Goal: Transaction & Acquisition: Purchase product/service

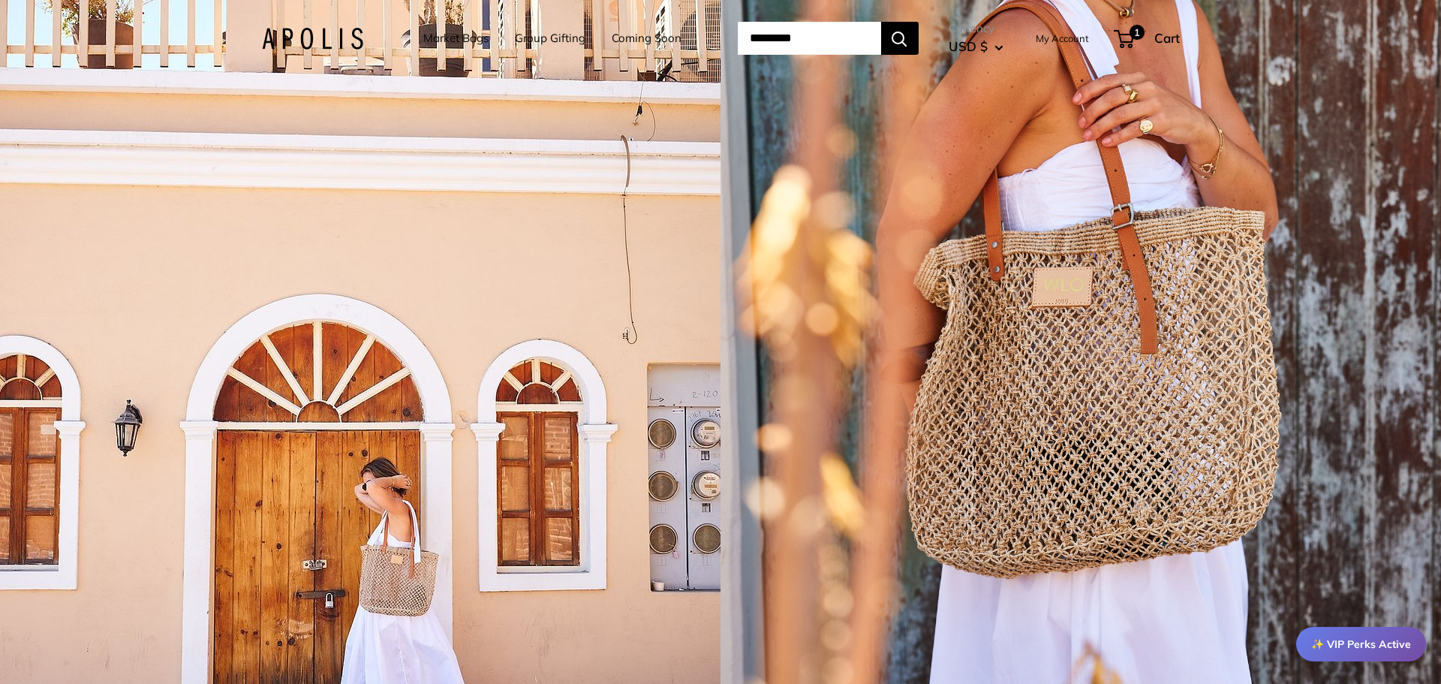
click at [459, 35] on link "Market Bags" at bounding box center [455, 38] width 65 height 21
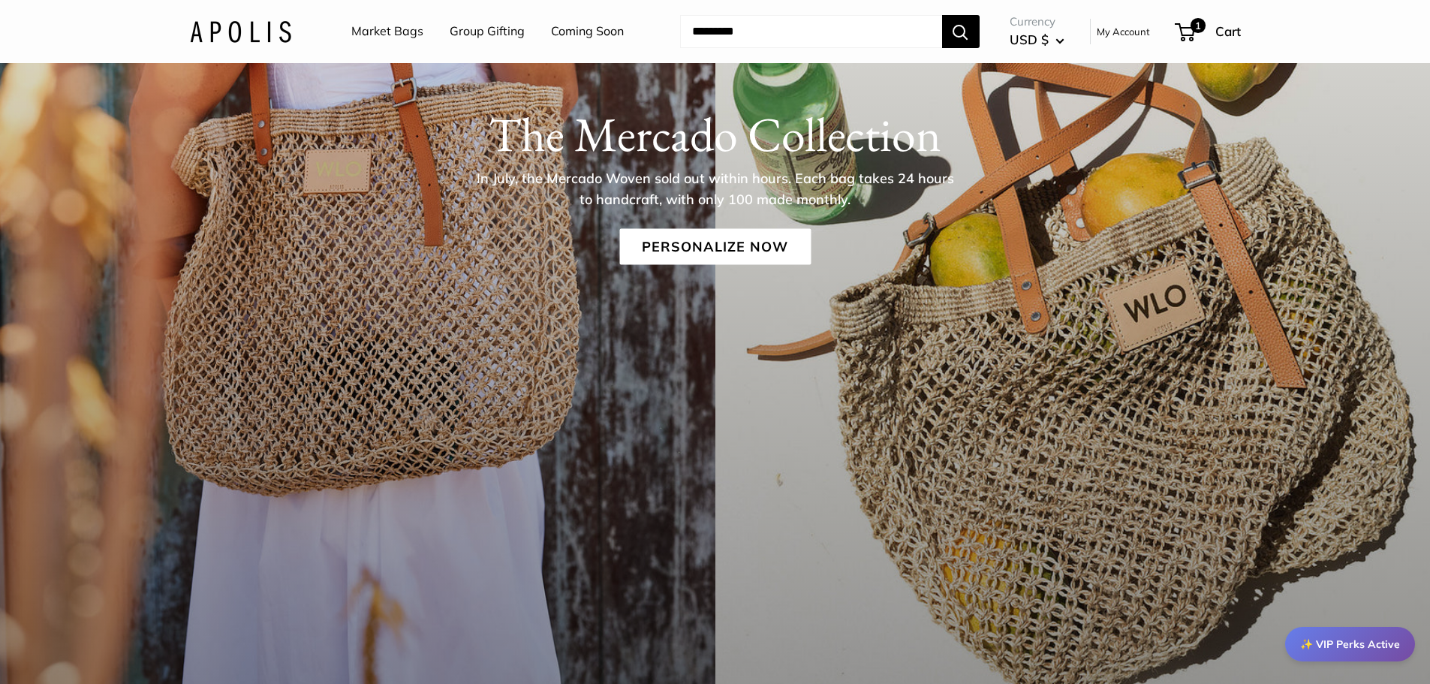
scroll to position [389, 0]
click at [703, 236] on link "Personalize Now" at bounding box center [714, 245] width 191 height 36
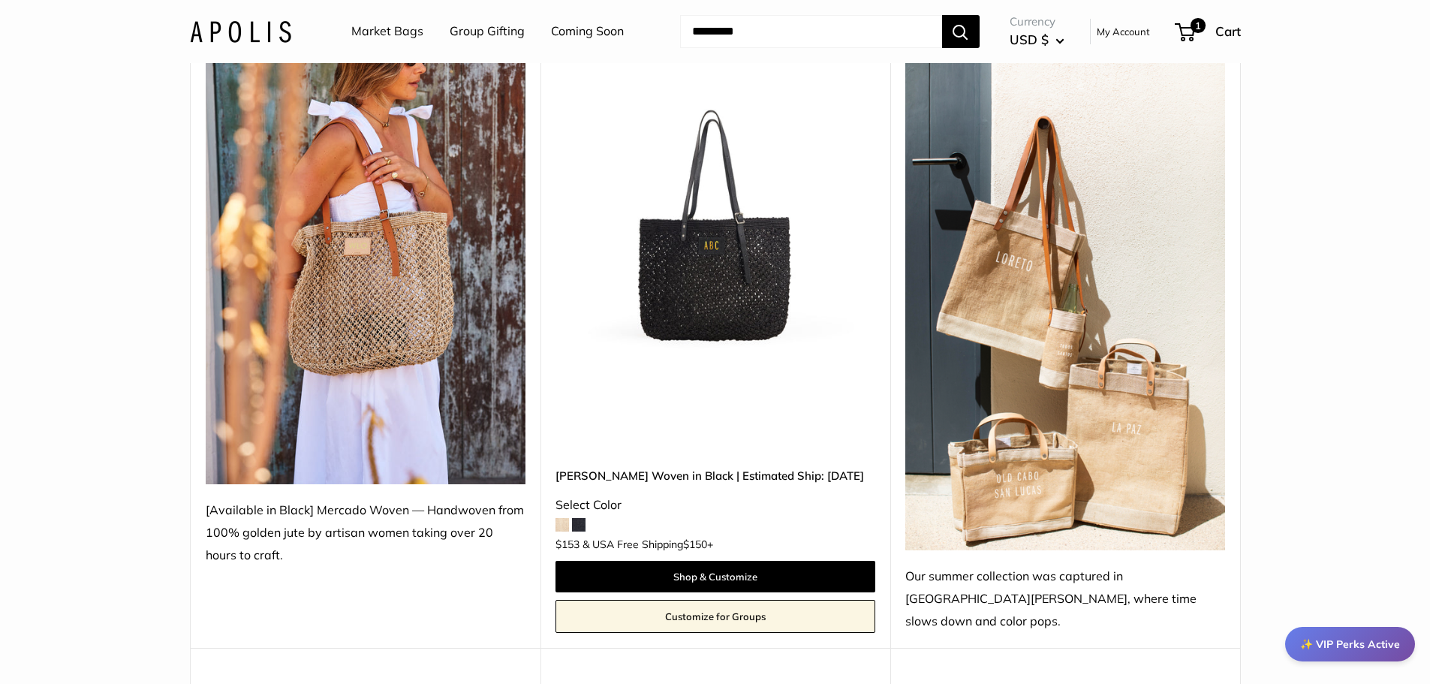
scroll to position [275, 0]
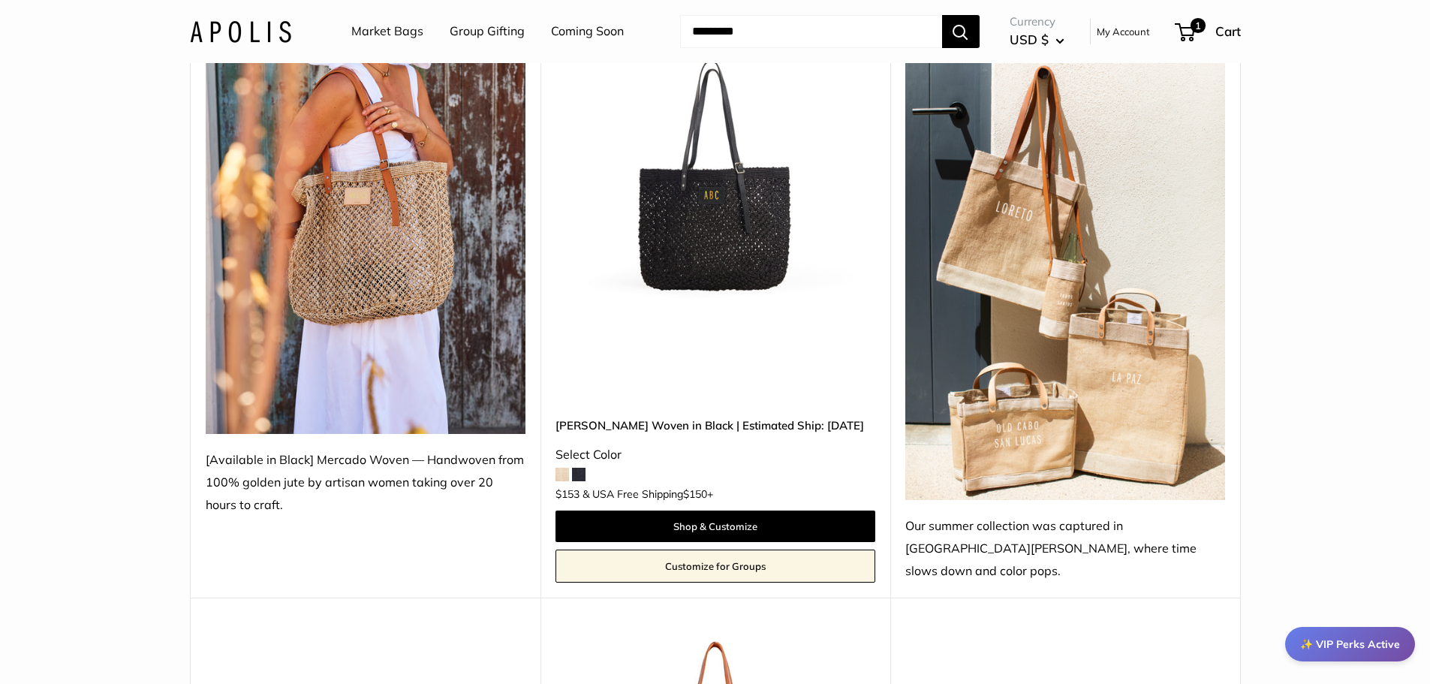
click at [561, 468] on span at bounding box center [562, 475] width 14 height 14
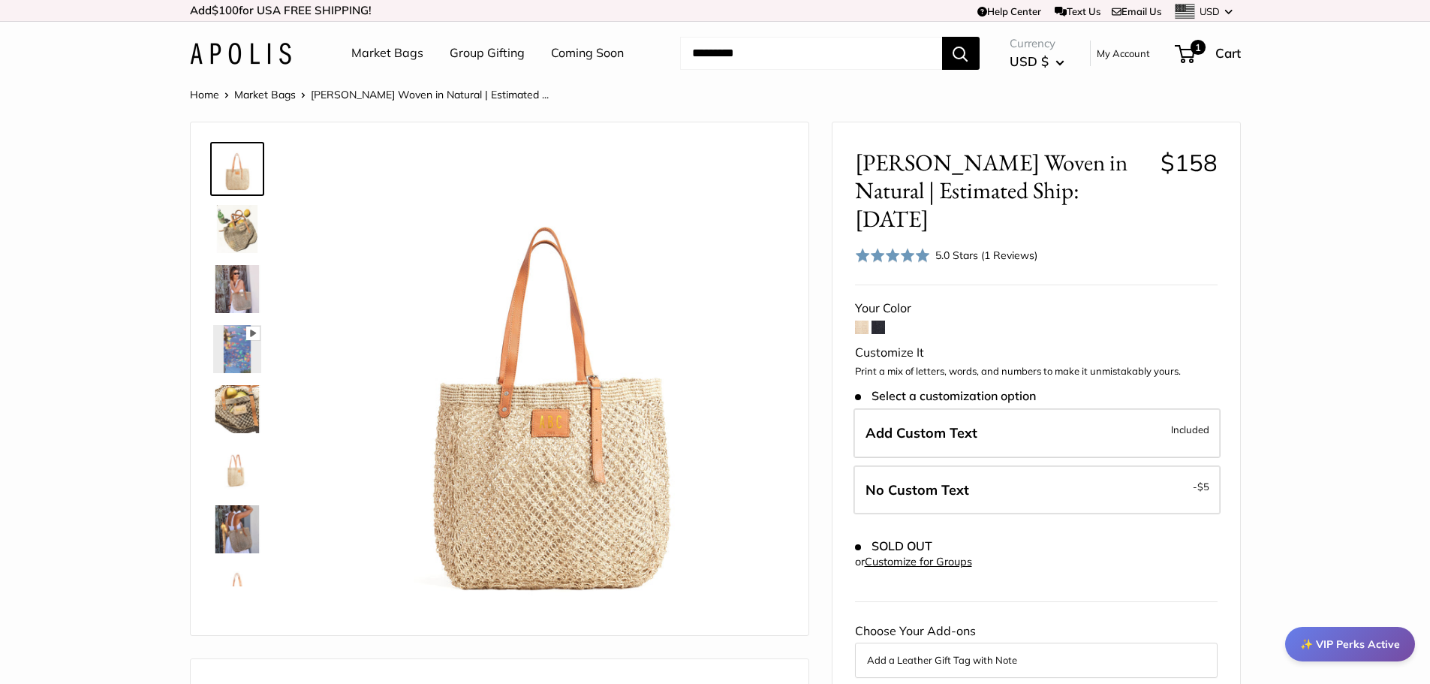
click at [266, 407] on div at bounding box center [243, 361] width 72 height 450
click at [232, 292] on img at bounding box center [237, 289] width 48 height 48
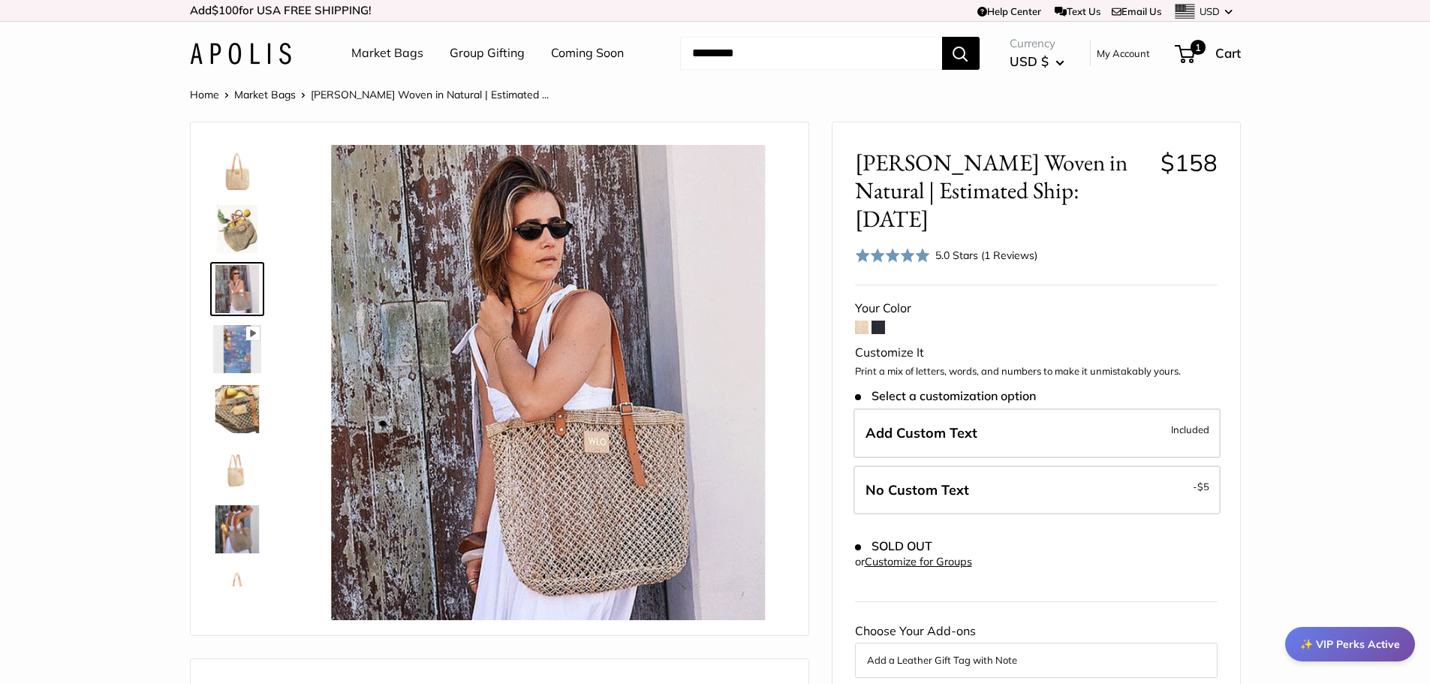
click at [234, 243] on img at bounding box center [237, 229] width 48 height 48
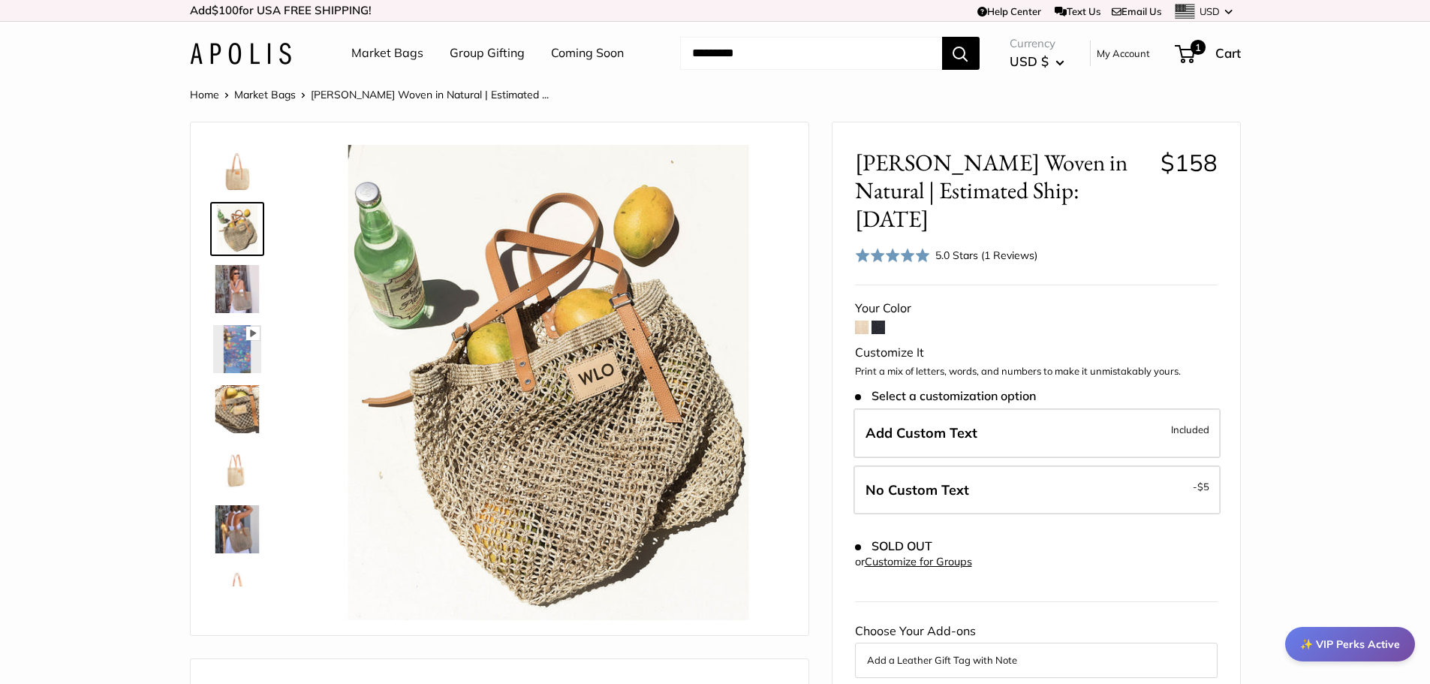
click at [855, 321] on span at bounding box center [862, 328] width 14 height 14
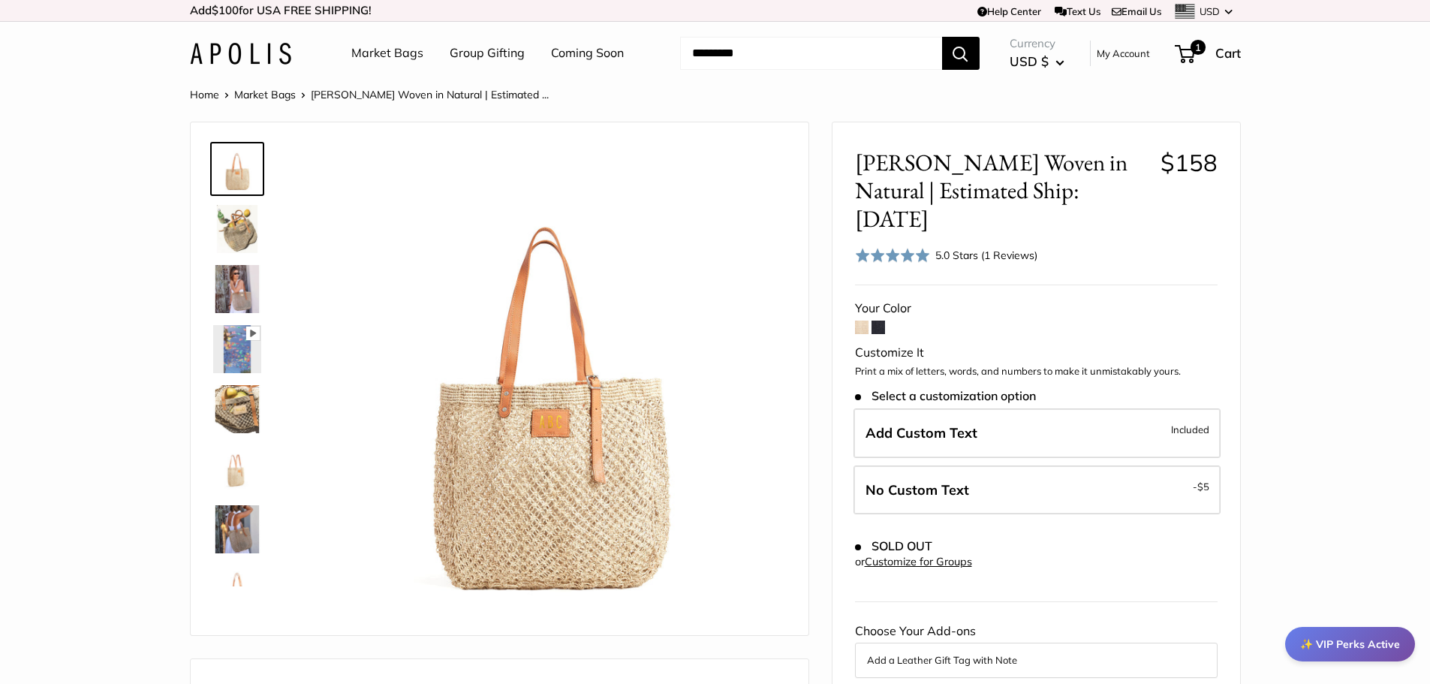
click at [876, 321] on span at bounding box center [878, 328] width 14 height 14
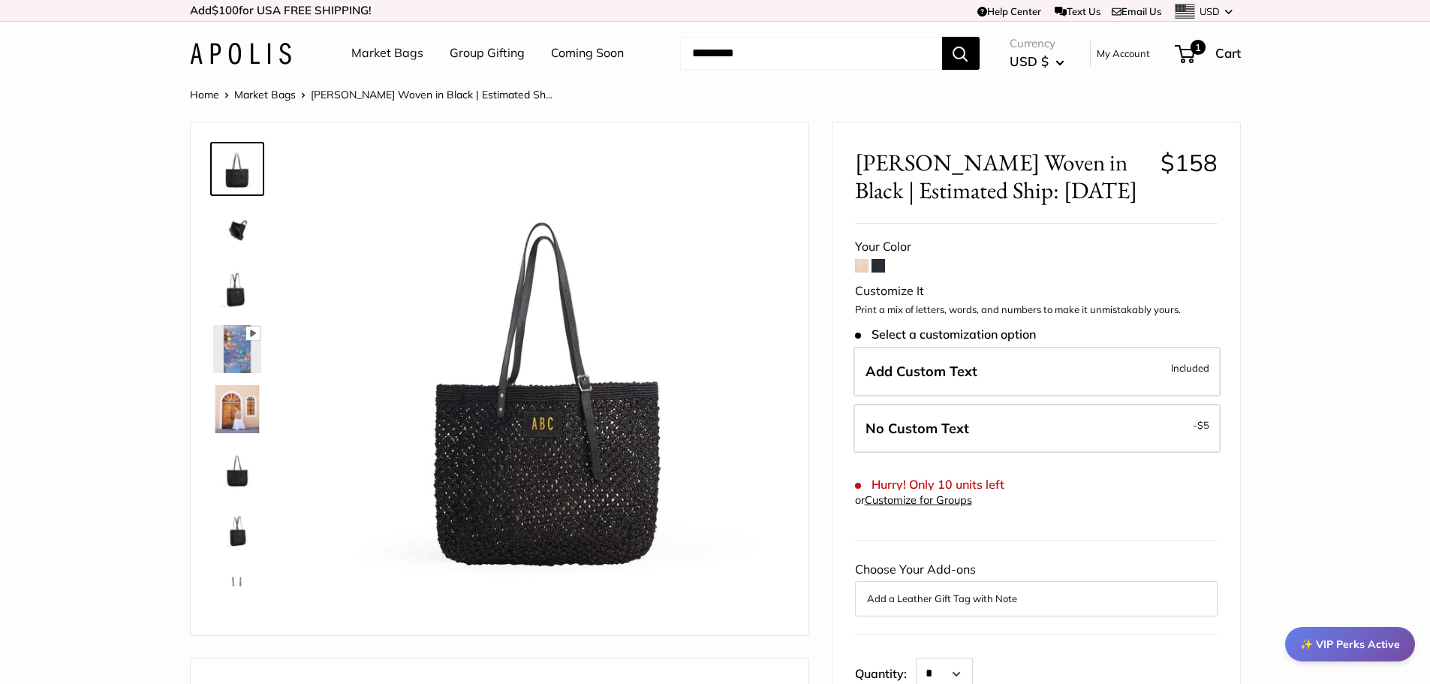
click at [862, 265] on span at bounding box center [862, 266] width 14 height 14
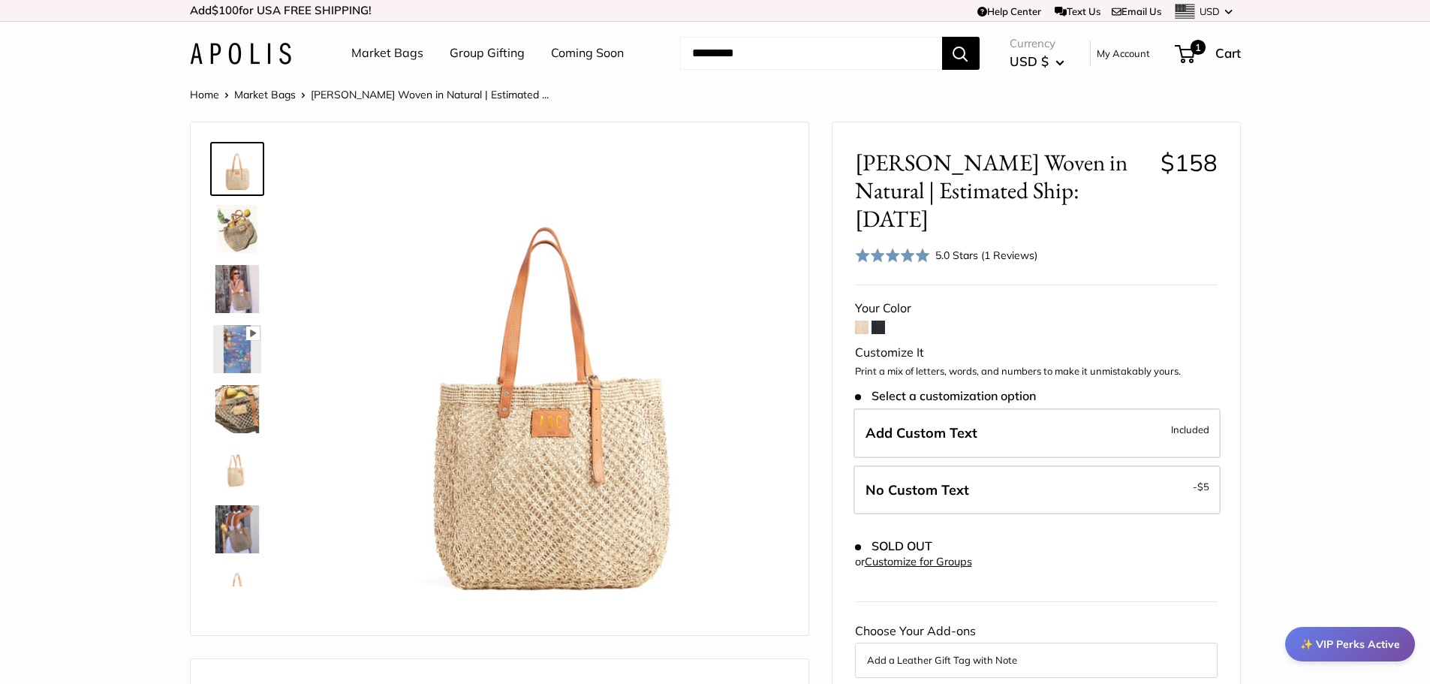
click at [398, 56] on link "Market Bags" at bounding box center [387, 53] width 72 height 23
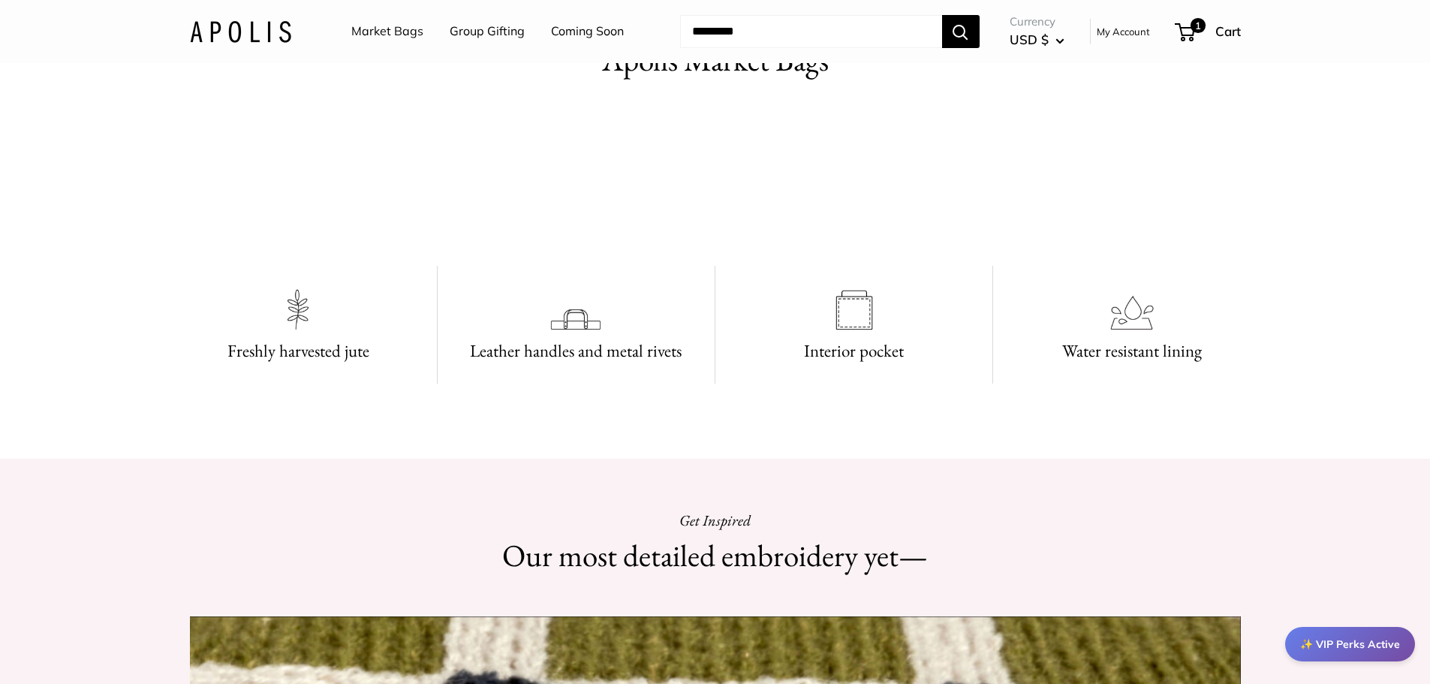
scroll to position [1286, 0]
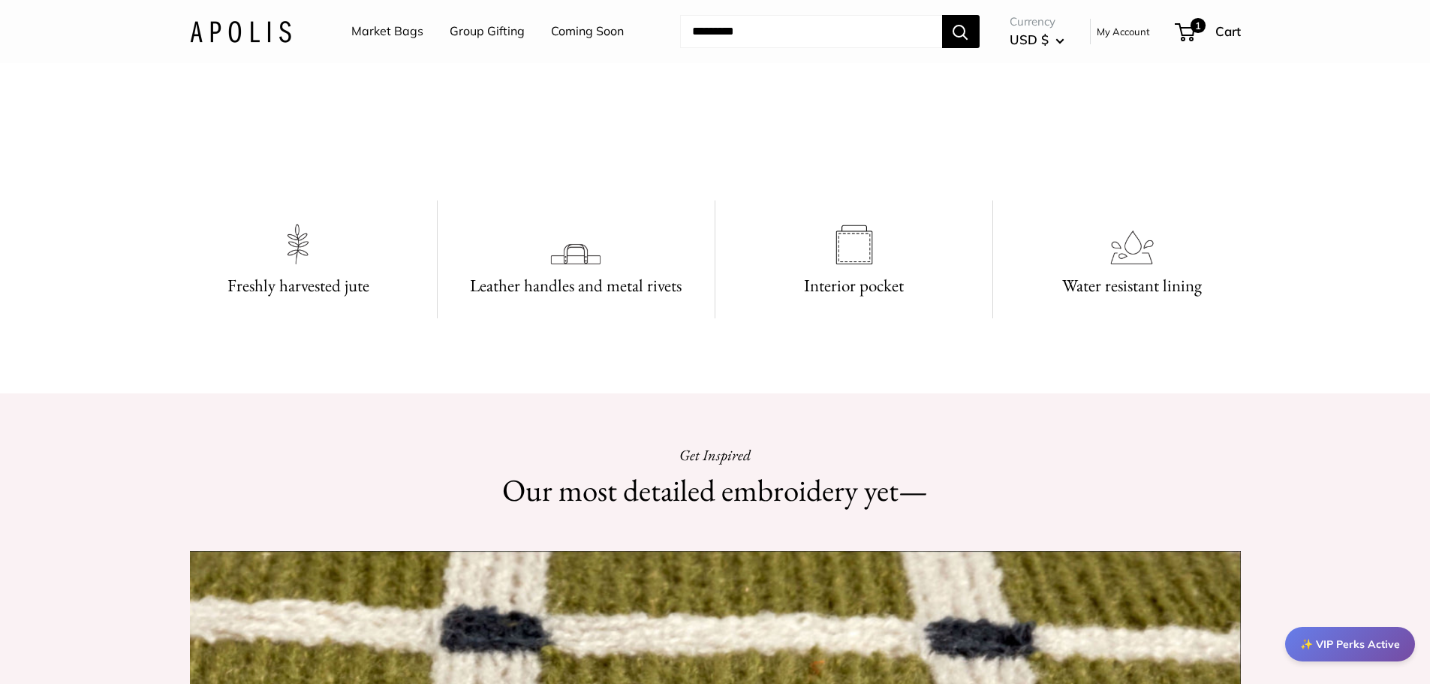
click at [603, 169] on video at bounding box center [715, 112] width 225 height 113
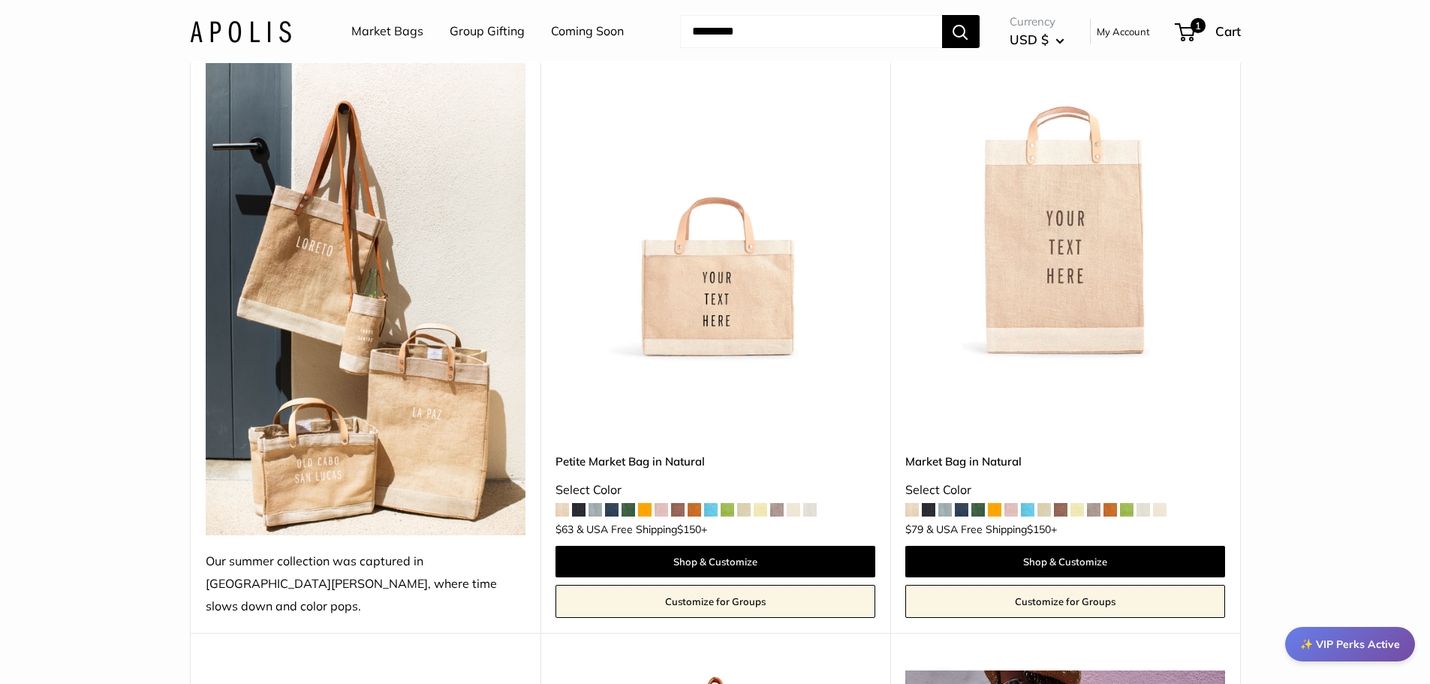
scroll to position [351, 0]
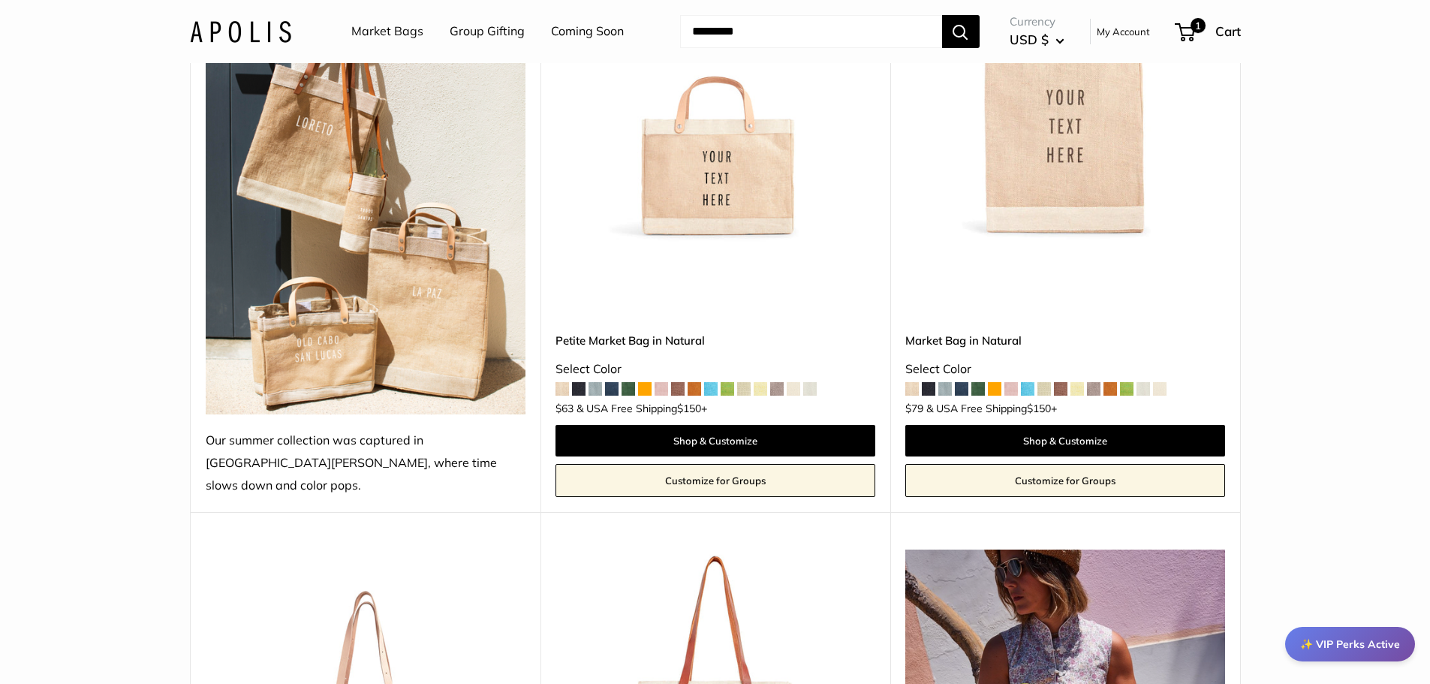
click at [0, 0] on img at bounding box center [0, 0] width 0 height 0
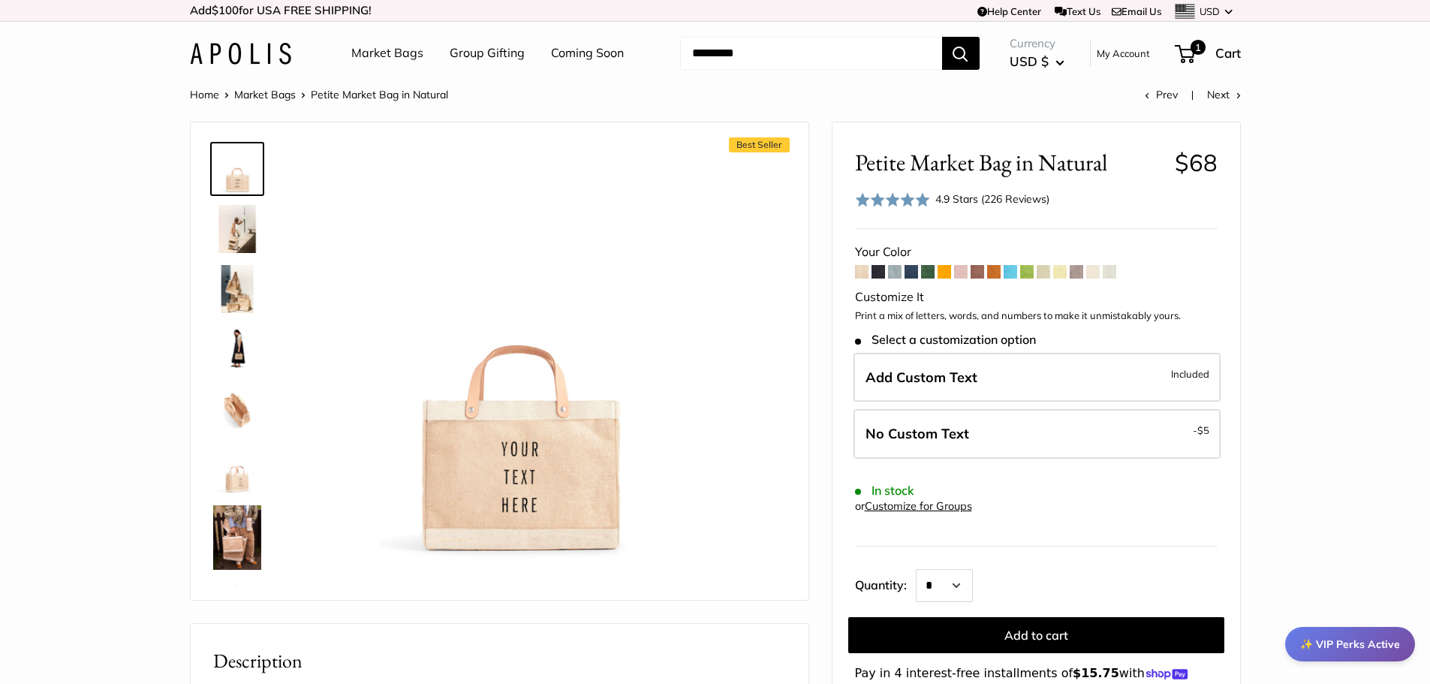
click at [895, 275] on span at bounding box center [895, 272] width 14 height 14
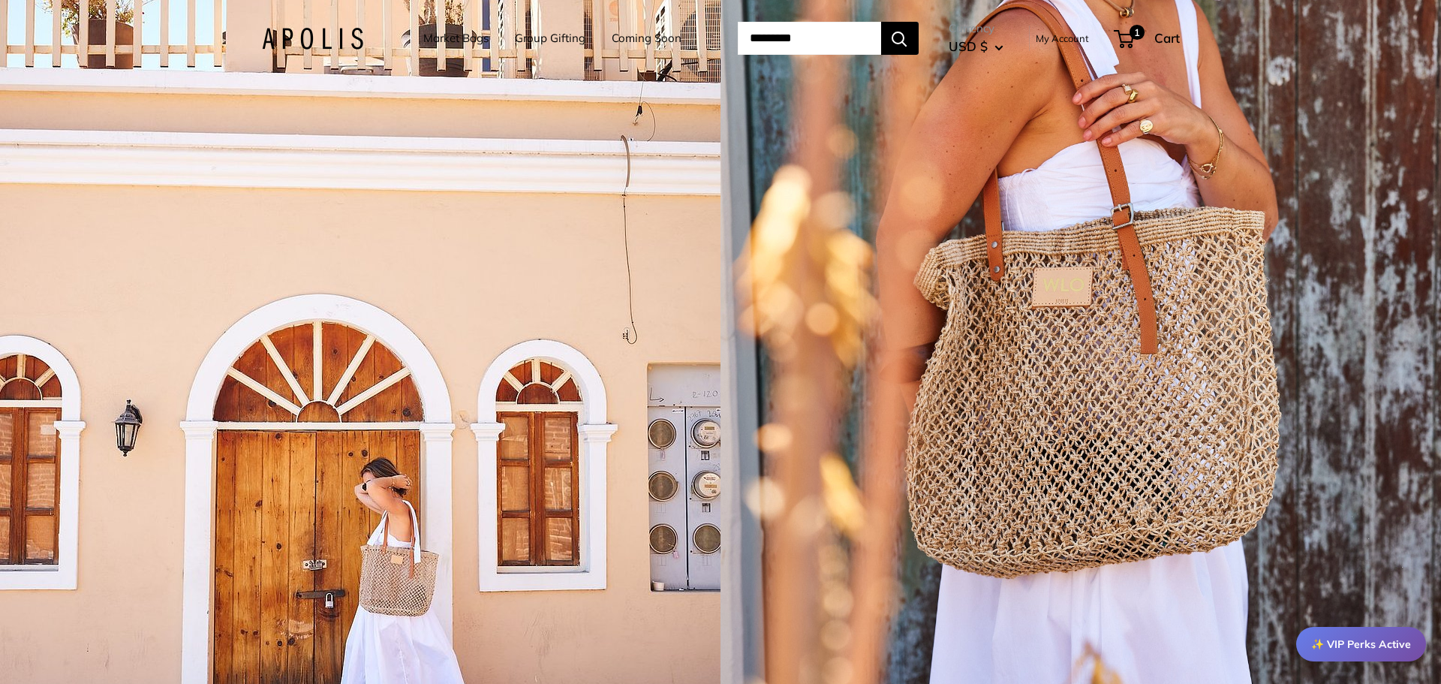
click at [630, 43] on link "Coming Soon" at bounding box center [647, 38] width 70 height 21
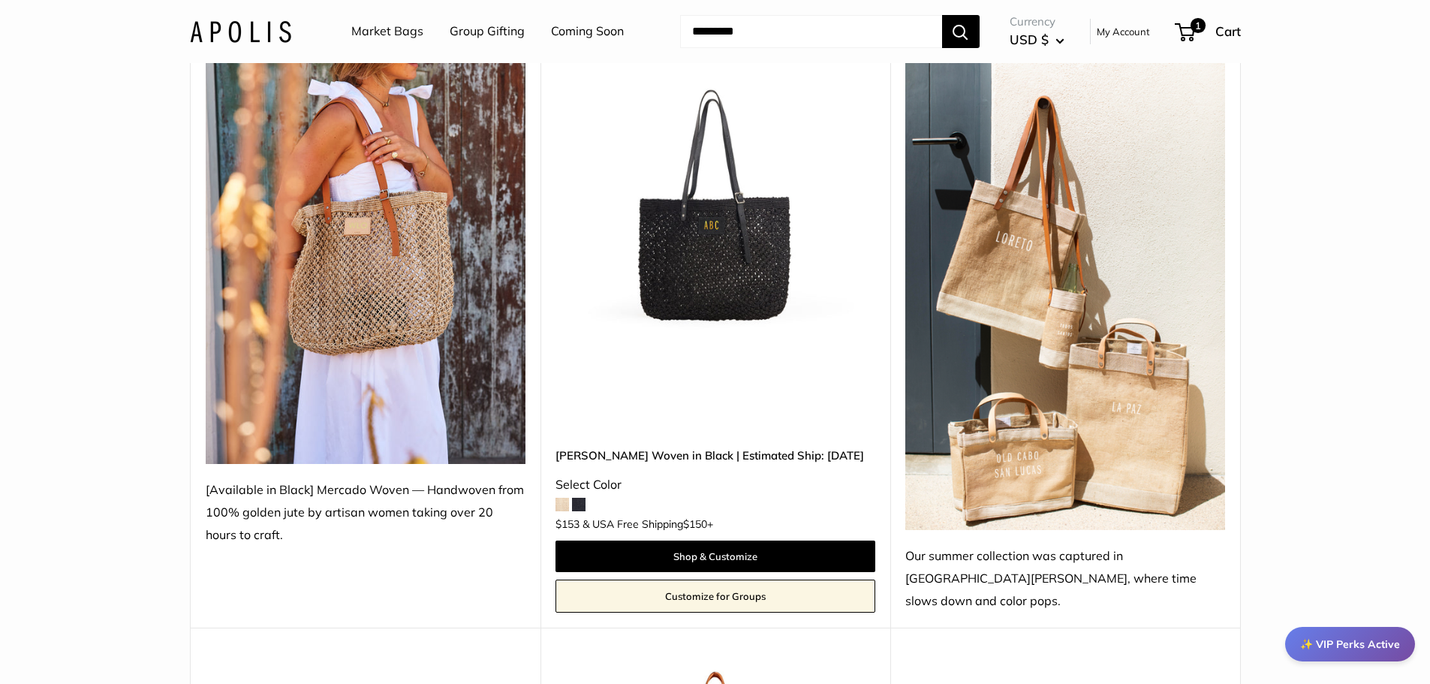
click at [368, 291] on img at bounding box center [366, 251] width 320 height 426
click at [570, 480] on div "[PERSON_NAME] Woven in Black | Estimated Ship: [DATE] Select Color $153 & [GEOG…" at bounding box center [715, 486] width 320 height 78
click at [566, 498] on span at bounding box center [562, 505] width 14 height 14
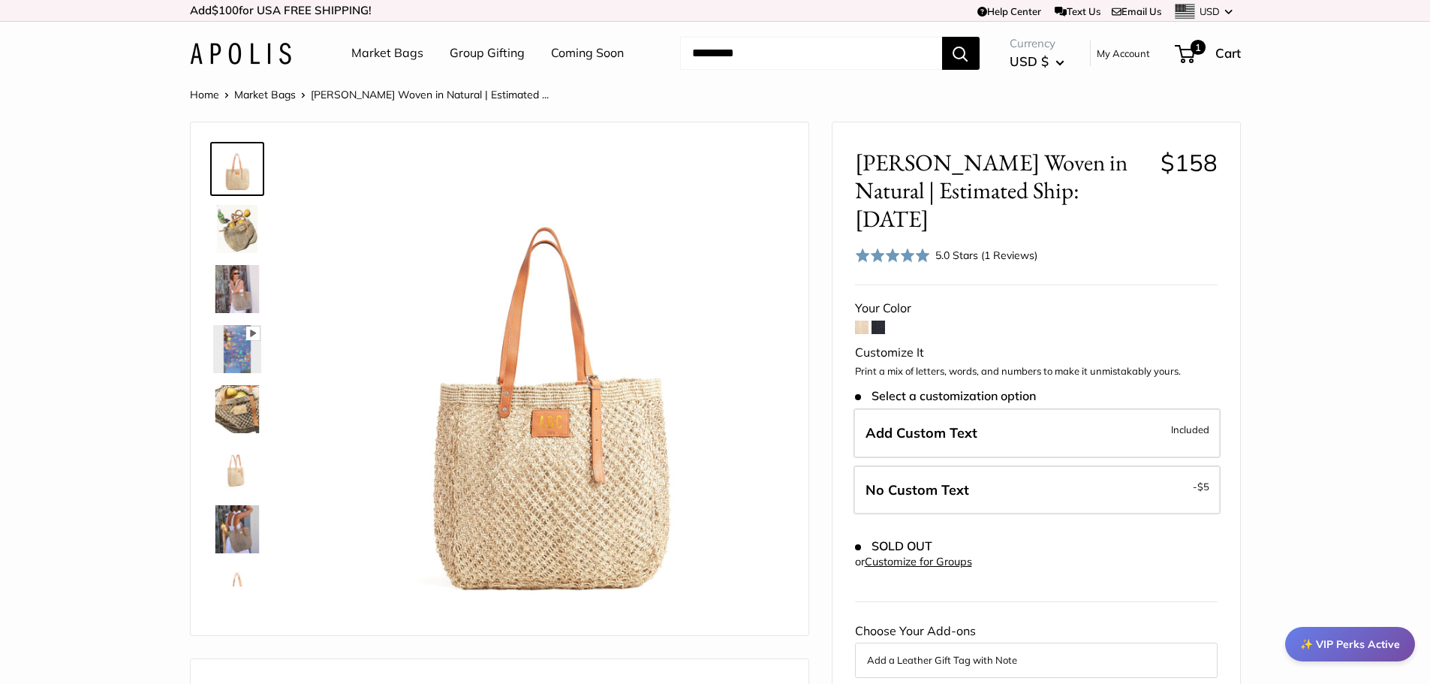
click at [236, 278] on img at bounding box center [237, 289] width 48 height 48
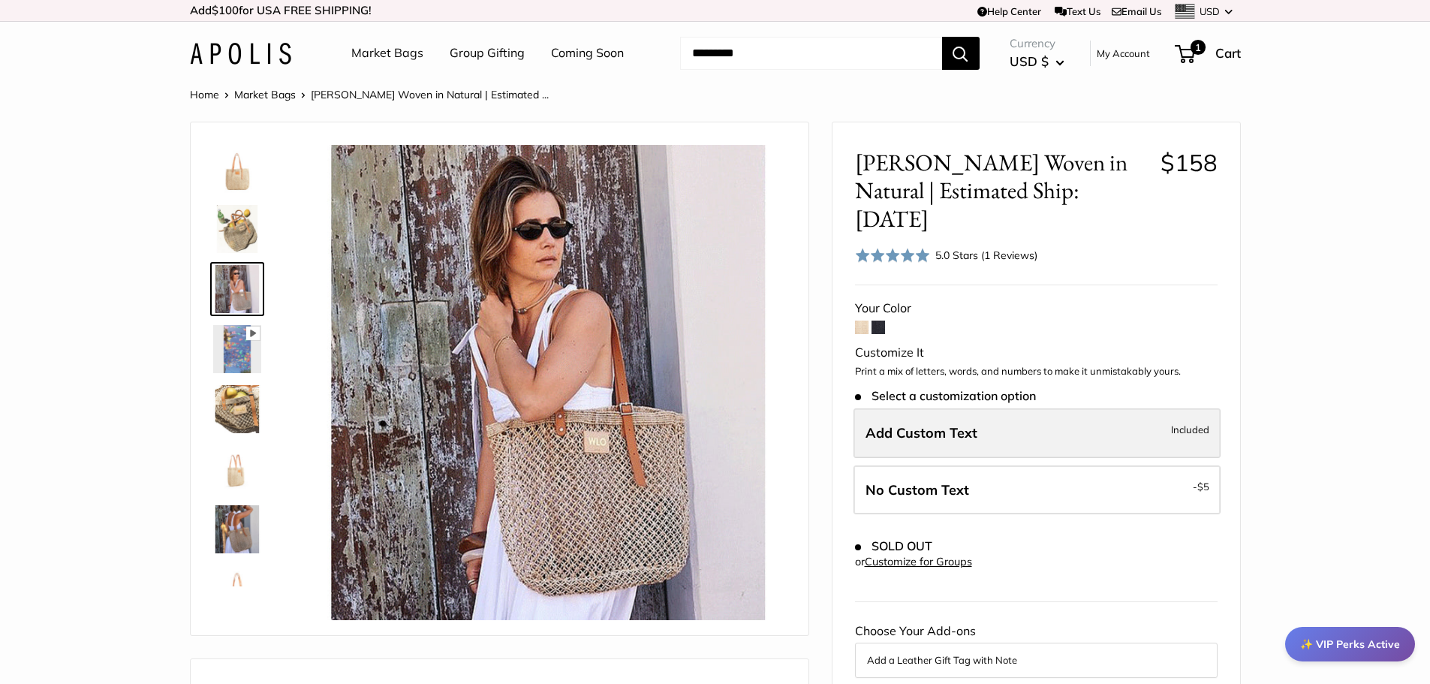
click at [1060, 414] on label "Add Custom Text Included" at bounding box center [1036, 433] width 367 height 50
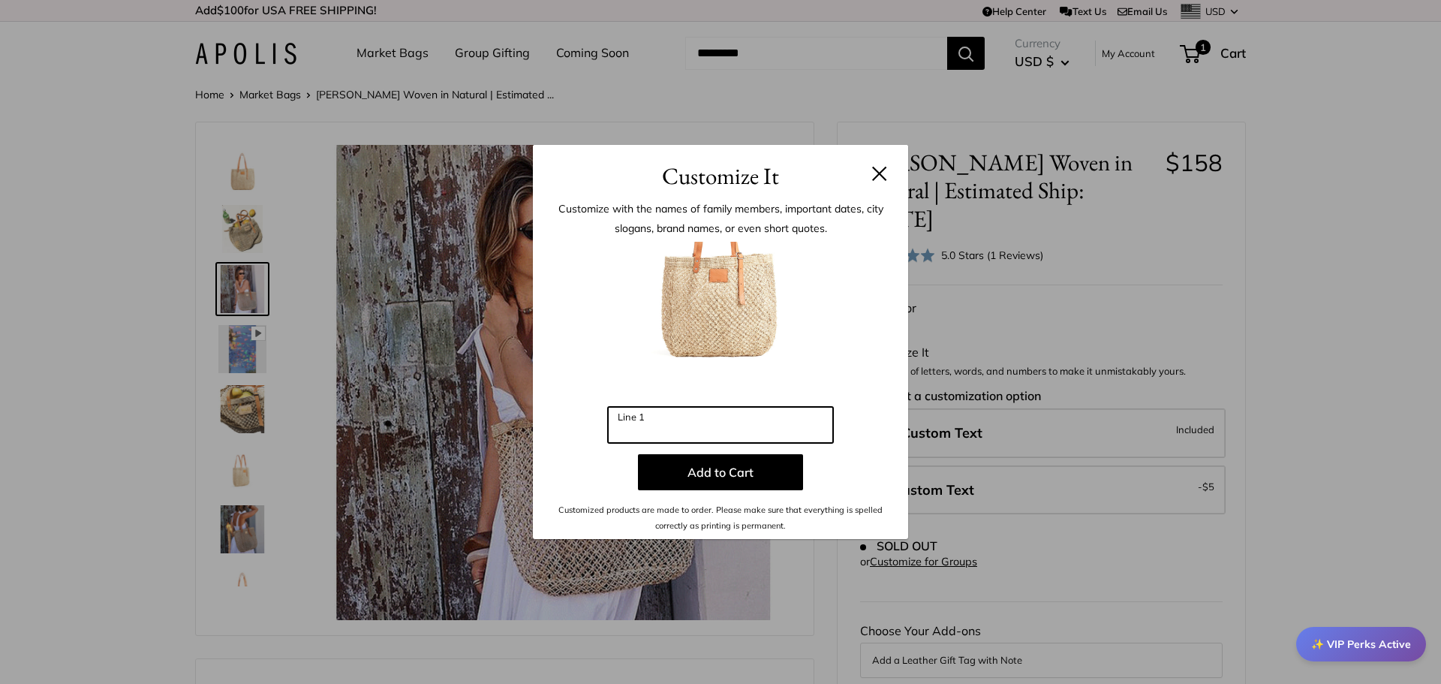
click at [747, 426] on input "Line 1" at bounding box center [720, 425] width 225 height 36
type input "***"
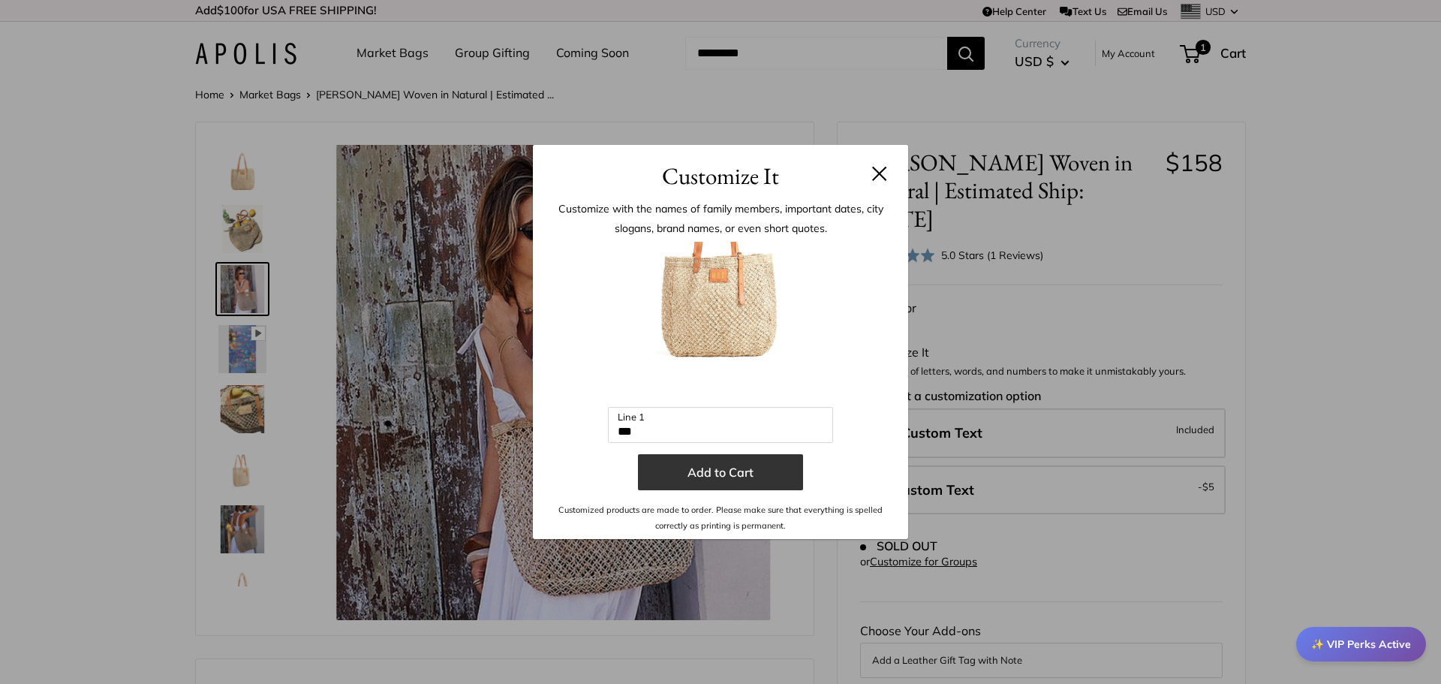
click at [734, 479] on button "Add to Cart" at bounding box center [720, 472] width 165 height 36
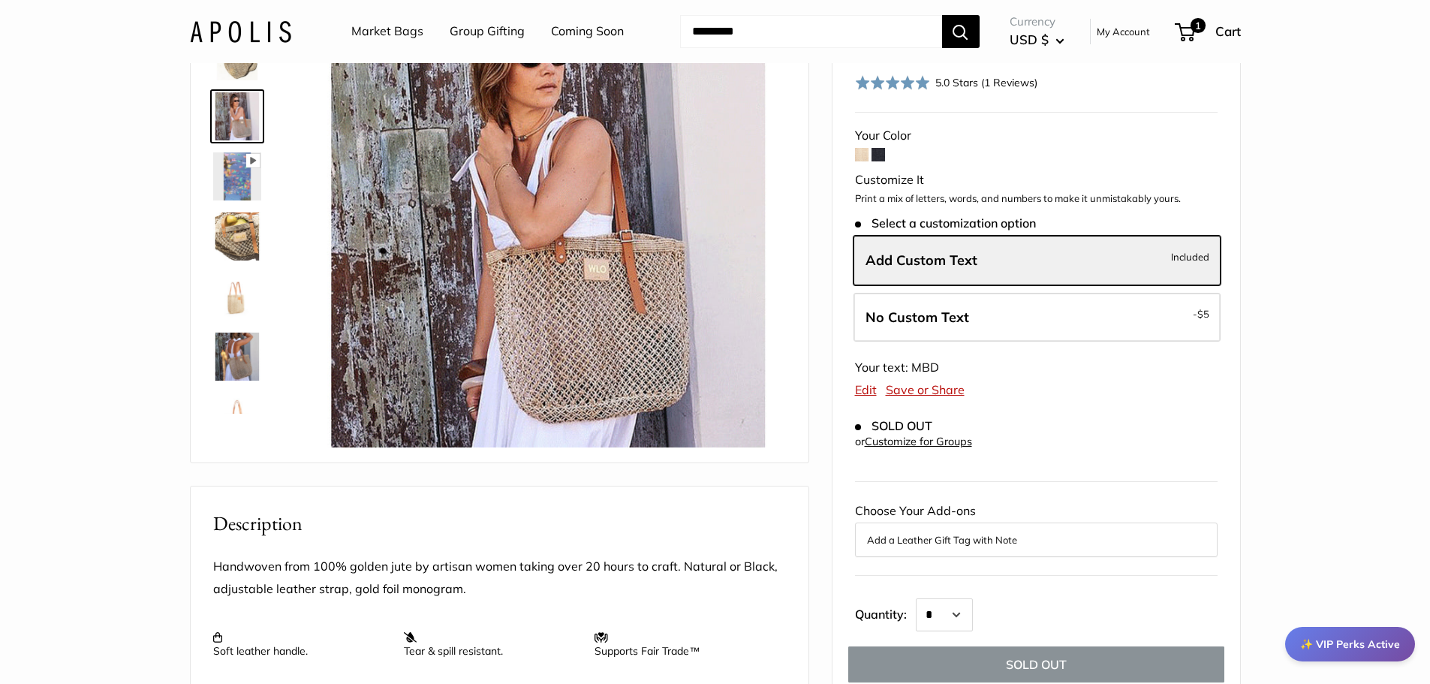
scroll to position [176, 0]
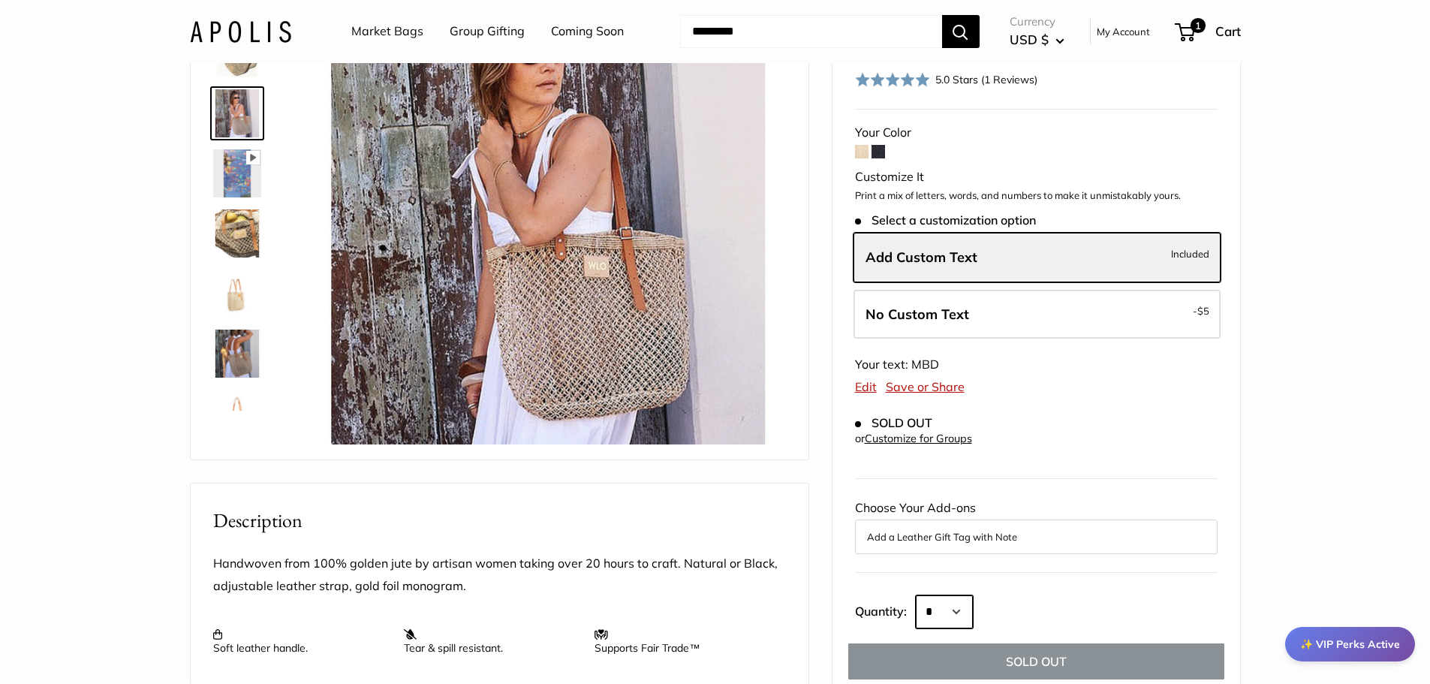
click at [973, 595] on select "* * * * * * * * * *** *** *** *** *** *** *** *** *** *** *** *** *** *** *** *…" at bounding box center [944, 611] width 57 height 33
select select "*"
click at [916, 595] on select "* * * * * * * * * *** *** *** *** *** *** *** *** *** *** *** *** *** *** *** *…" at bounding box center [944, 611] width 57 height 33
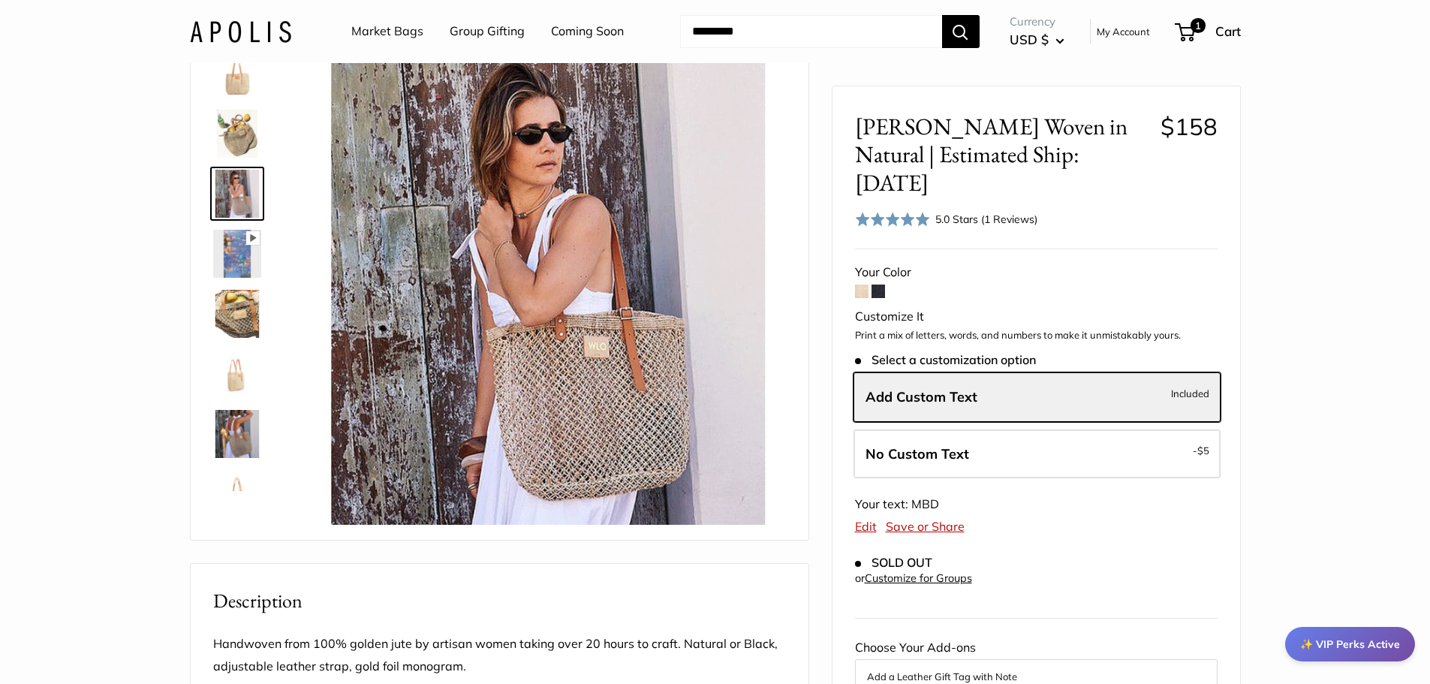
scroll to position [72, 0]
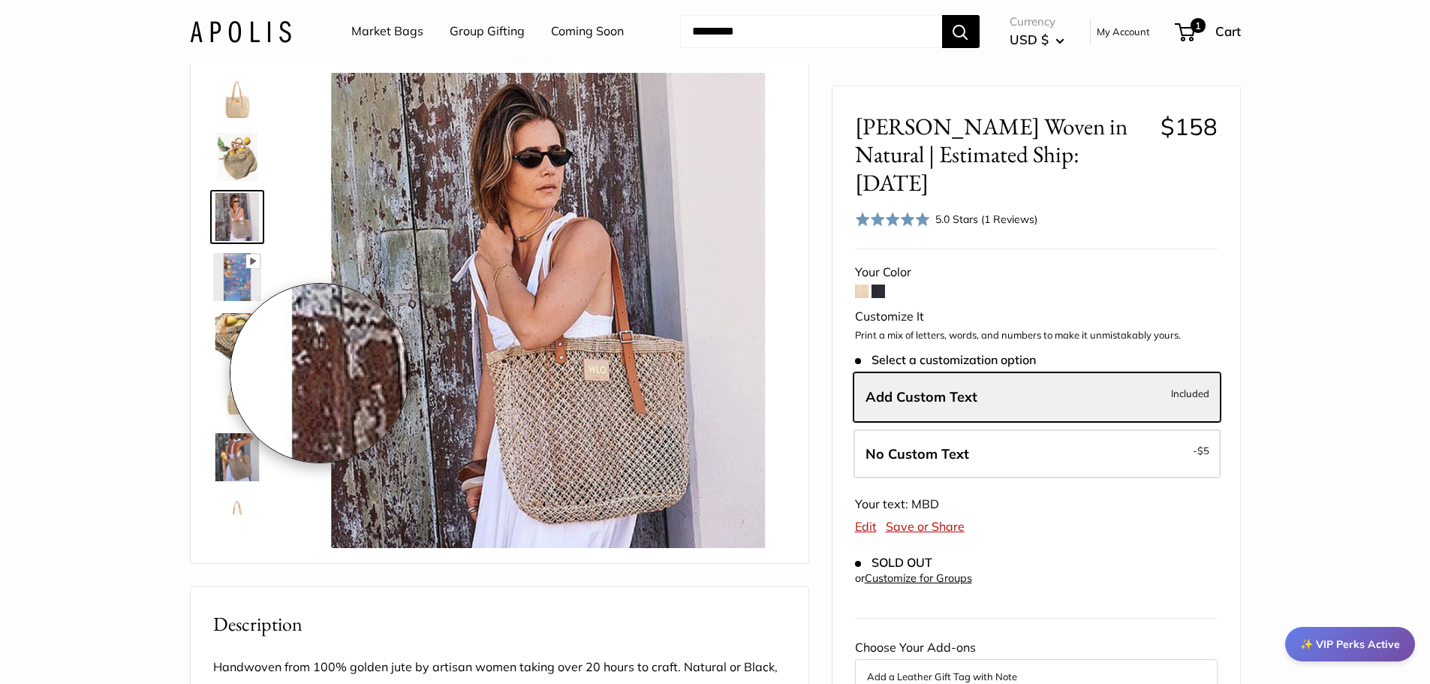
drag, startPoint x: 298, startPoint y: 372, endPoint x: 243, endPoint y: 348, distance: 60.1
click at [290, 370] on div "Pause Play % buffered 00:00 Unmute Mute Exit fullscreen Enter fullscreen Play" at bounding box center [499, 306] width 580 height 483
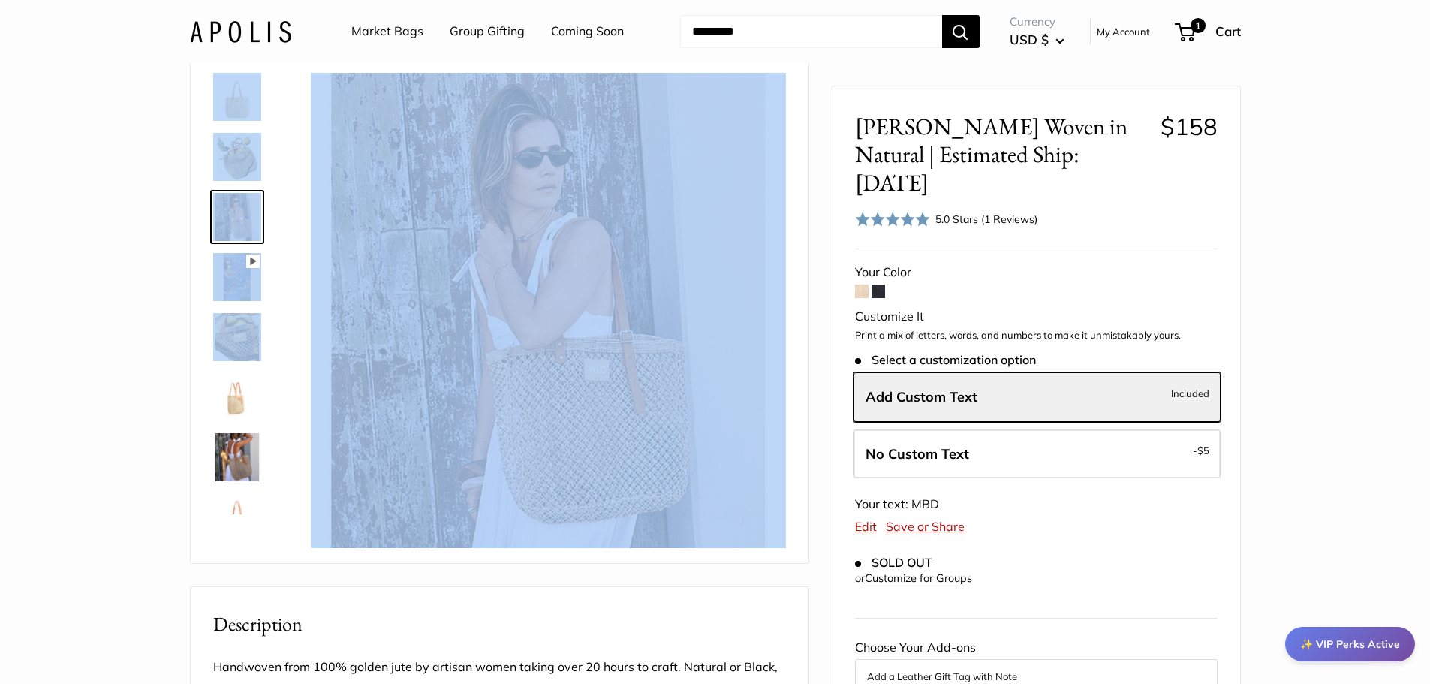
click at [239, 344] on img at bounding box center [237, 337] width 48 height 48
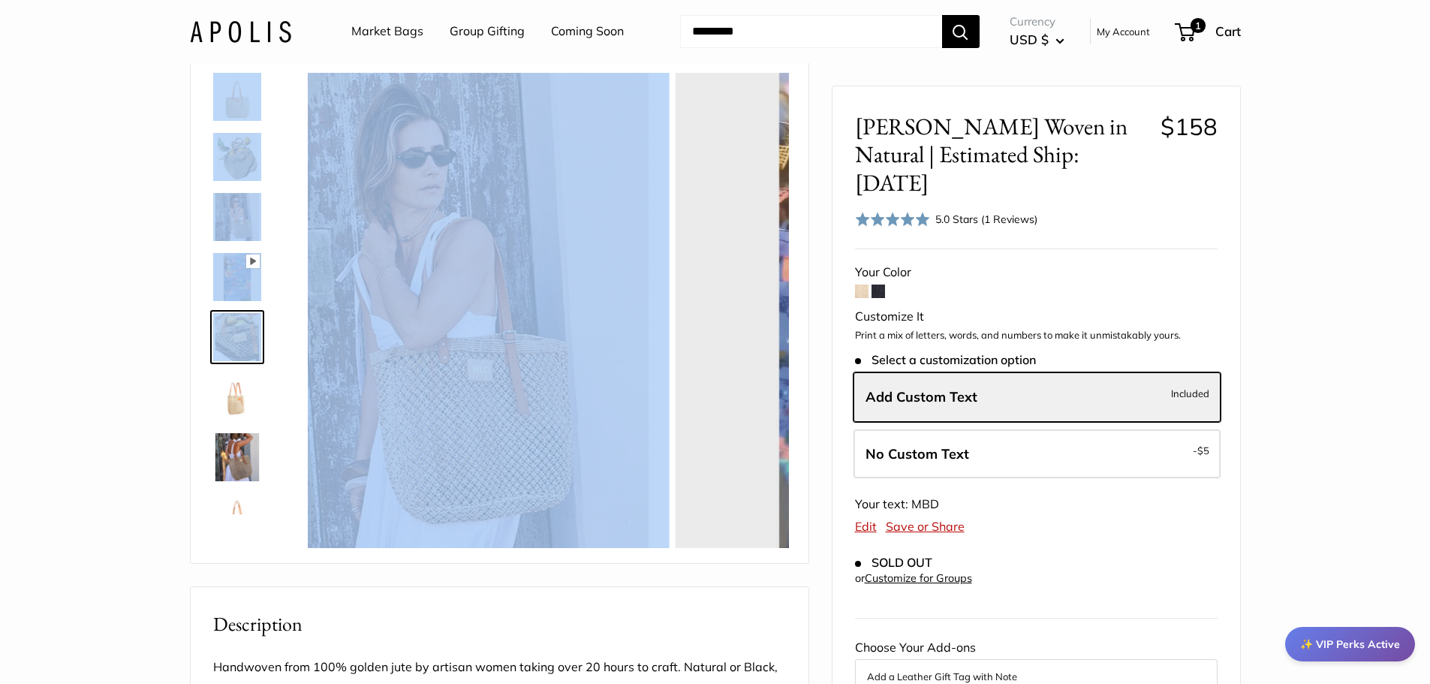
scroll to position [47, 0]
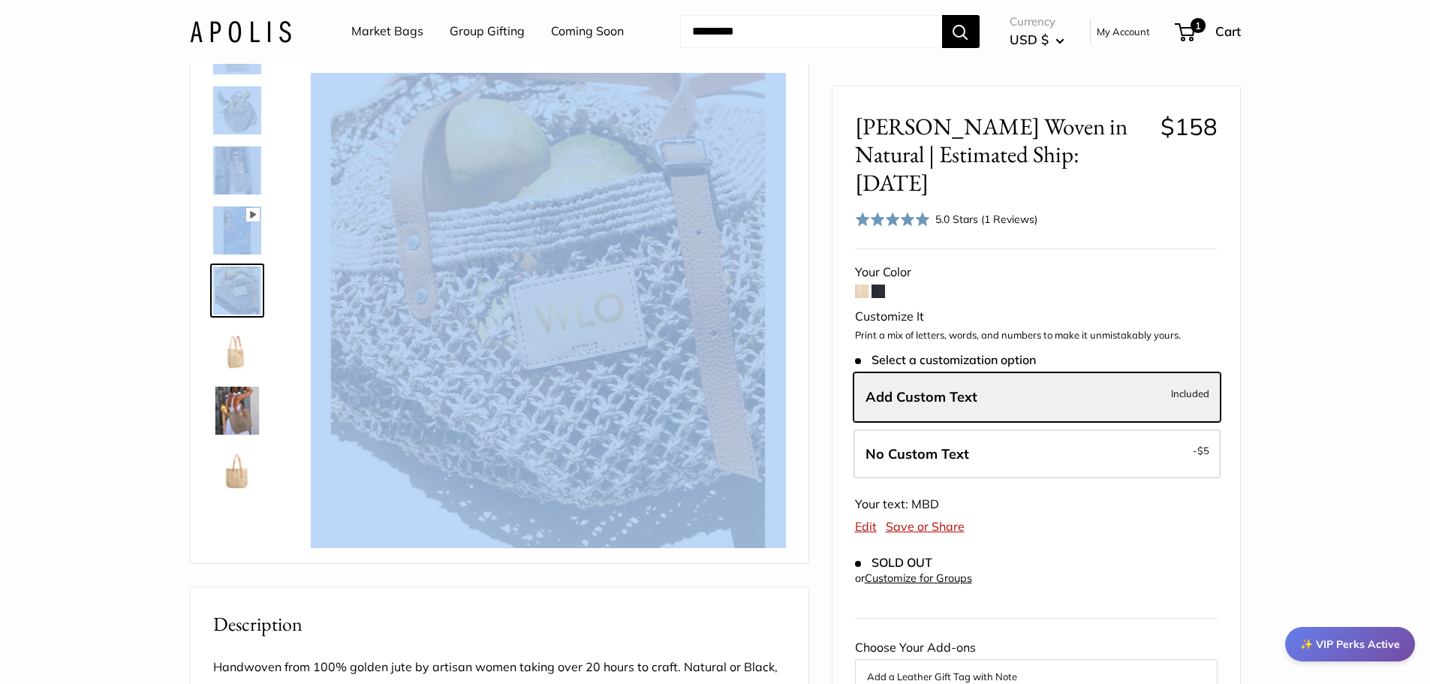
click at [250, 400] on img at bounding box center [237, 411] width 48 height 48
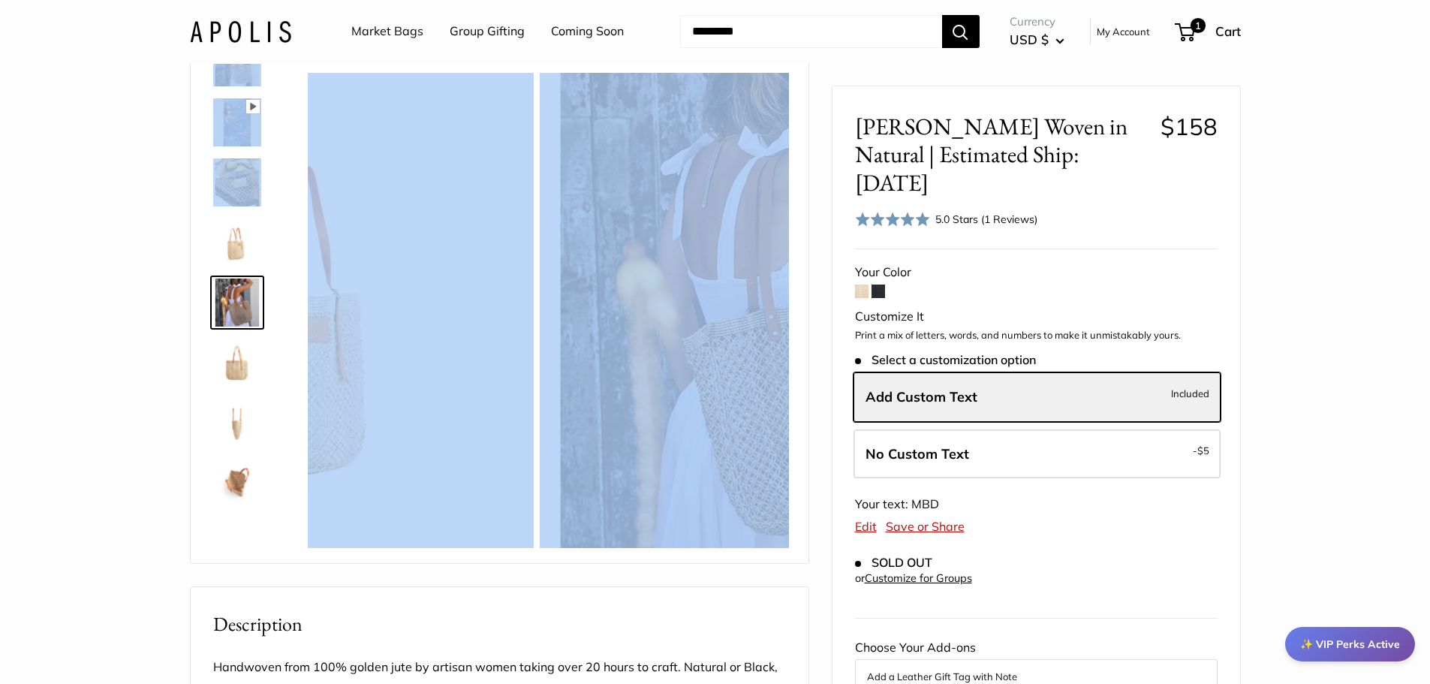
scroll to position [167, 0]
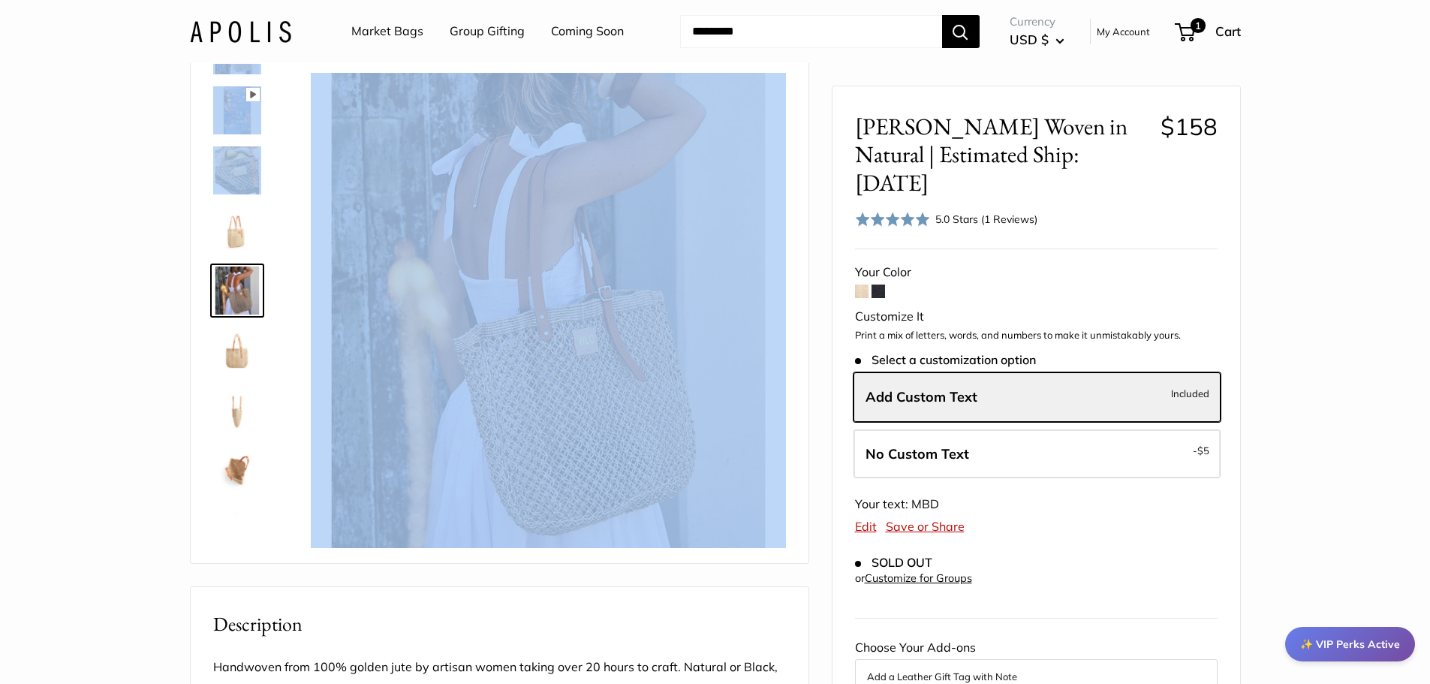
click at [235, 467] on img at bounding box center [237, 471] width 48 height 48
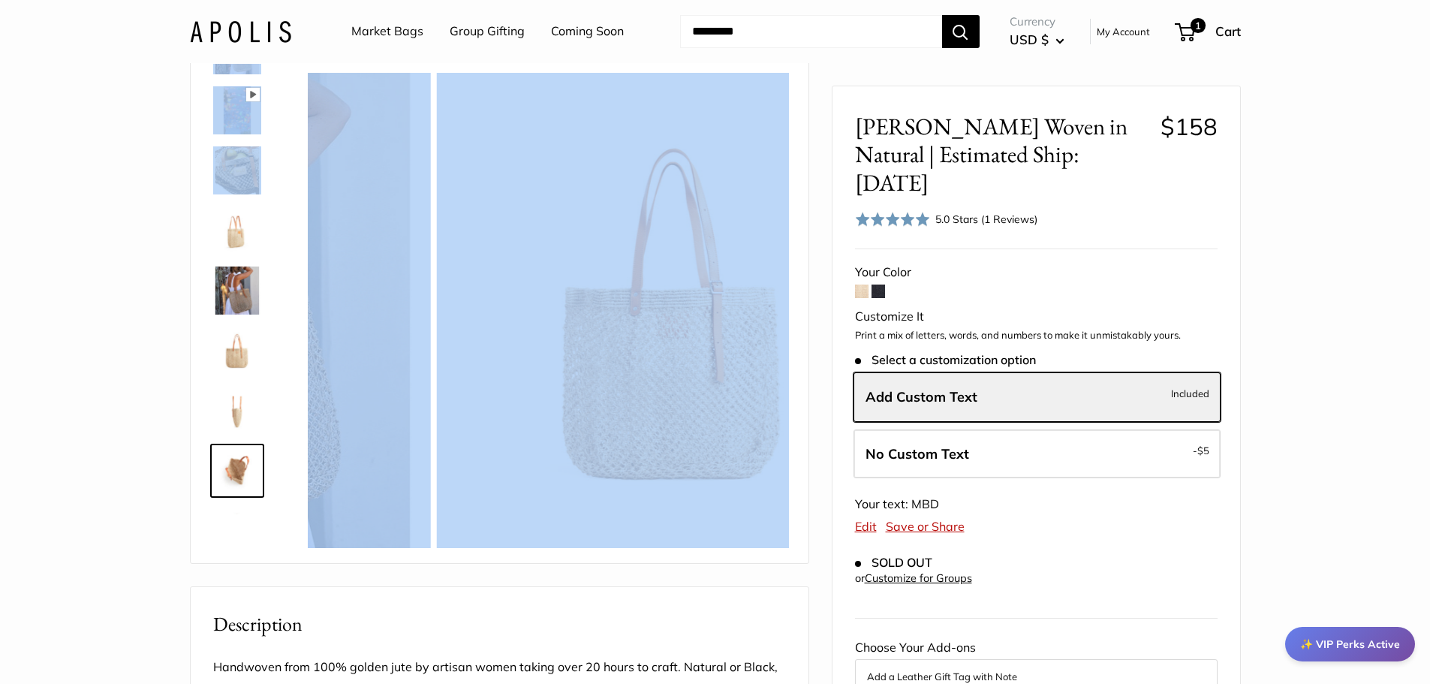
scroll to position [216, 0]
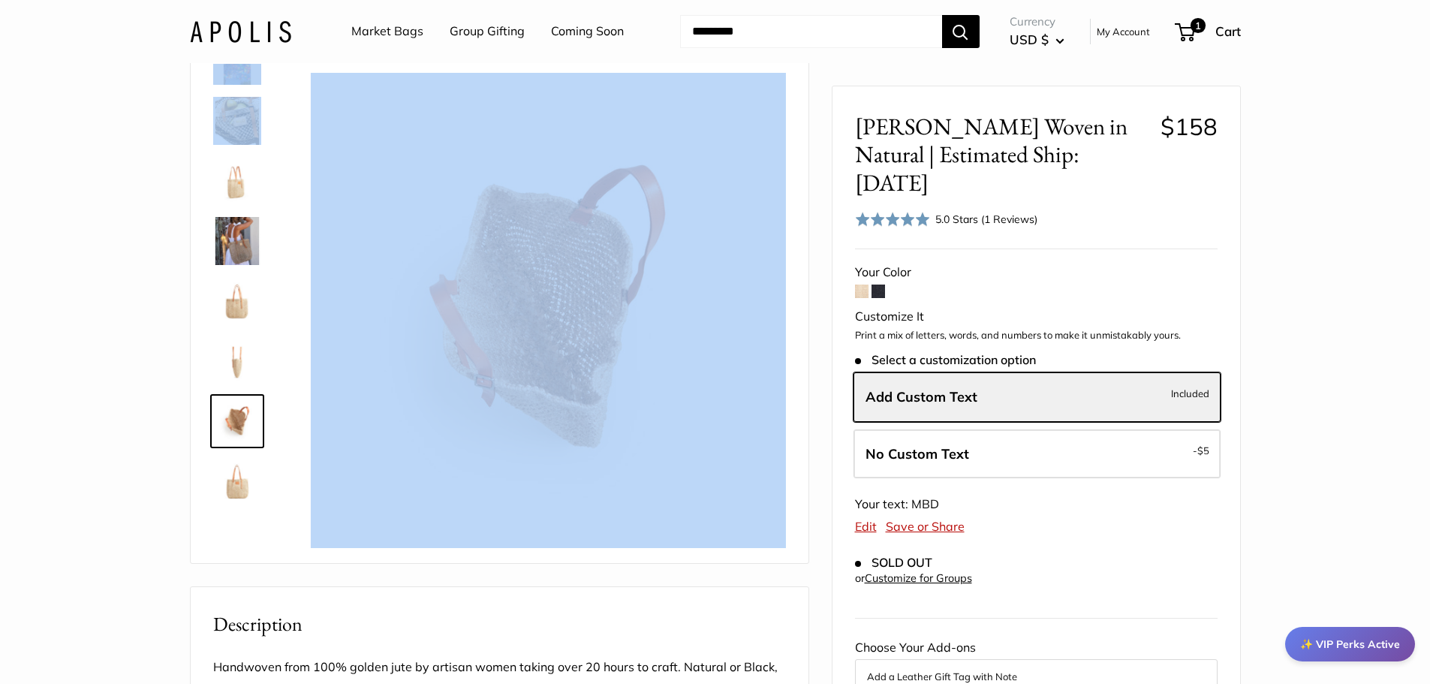
click at [235, 367] on img at bounding box center [237, 361] width 48 height 48
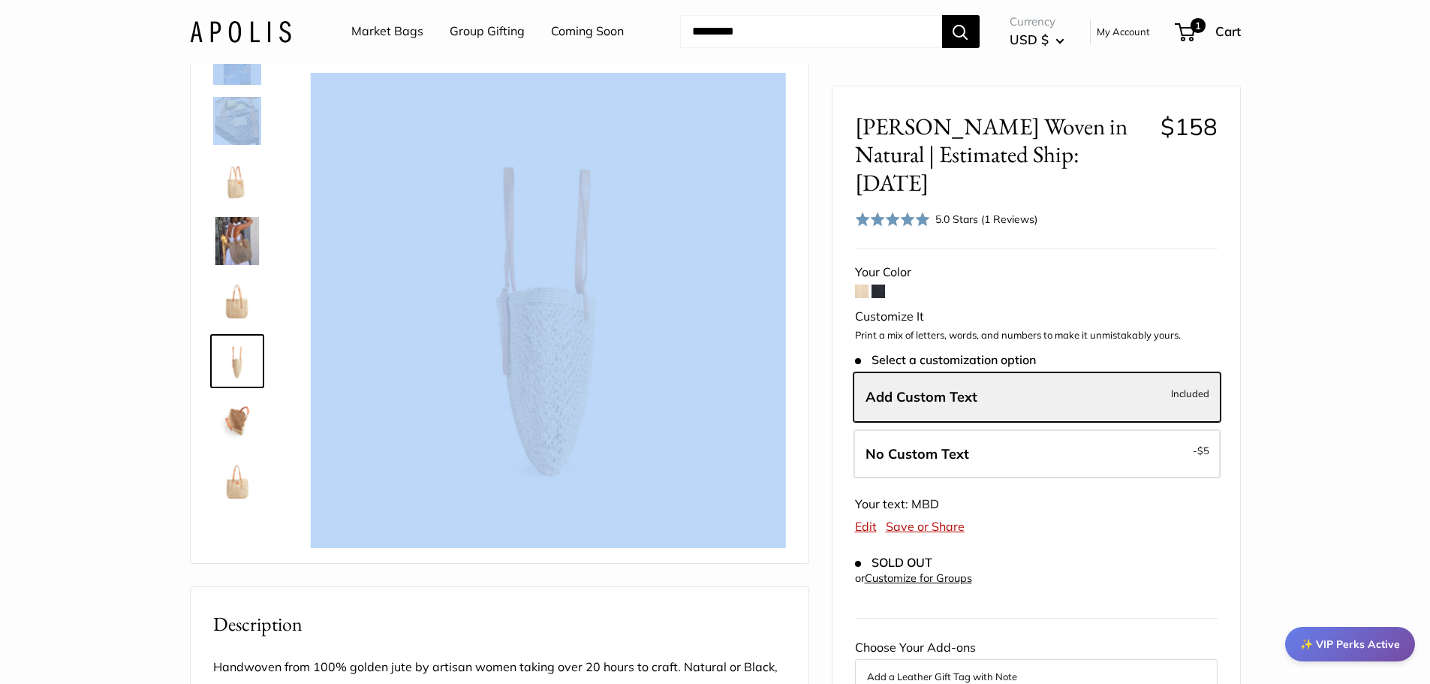
click at [235, 297] on img at bounding box center [237, 301] width 48 height 48
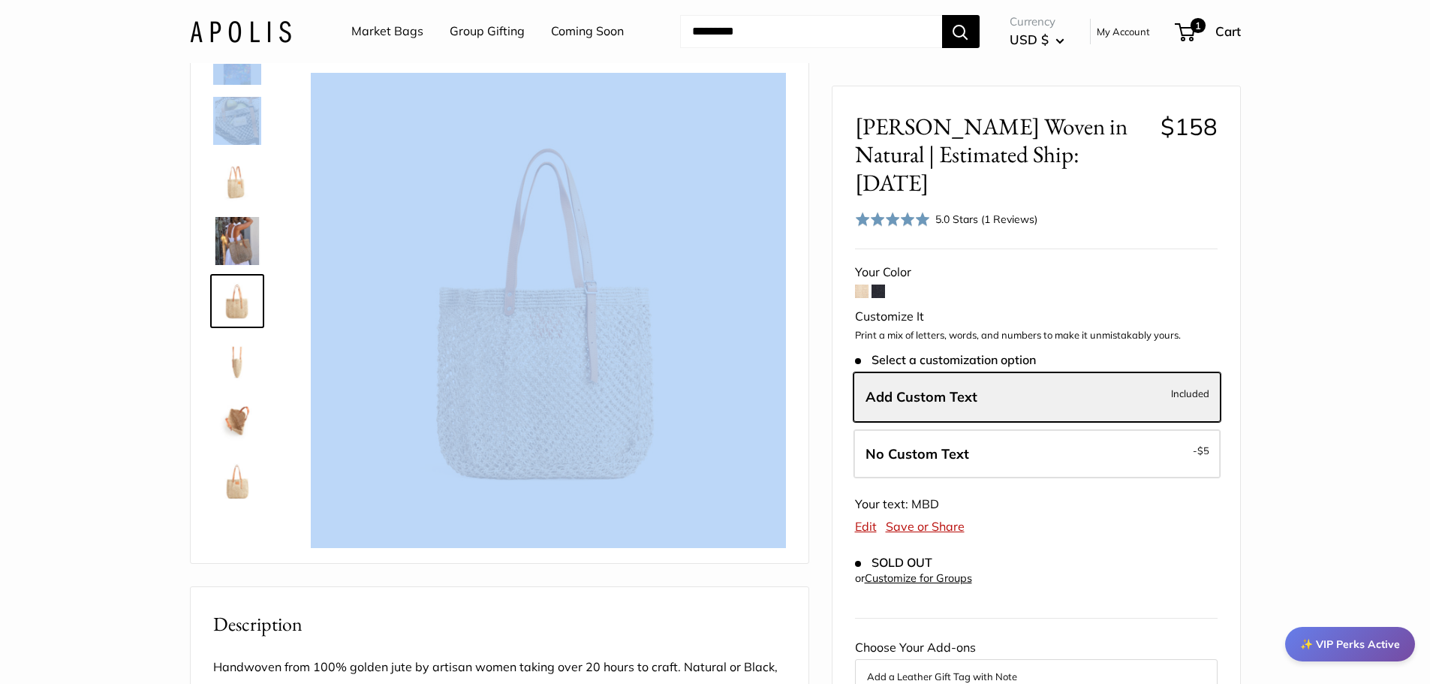
click at [227, 256] on img at bounding box center [237, 241] width 48 height 48
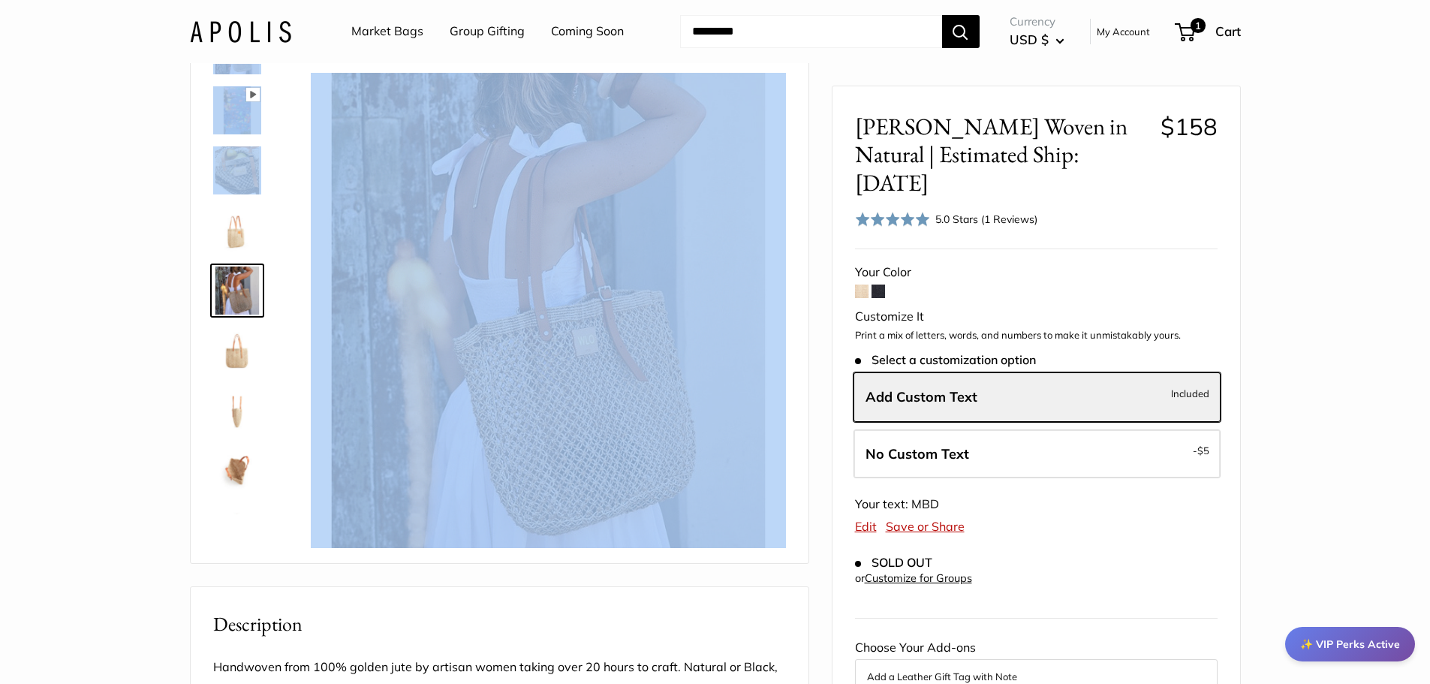
click at [228, 224] on img at bounding box center [237, 230] width 48 height 48
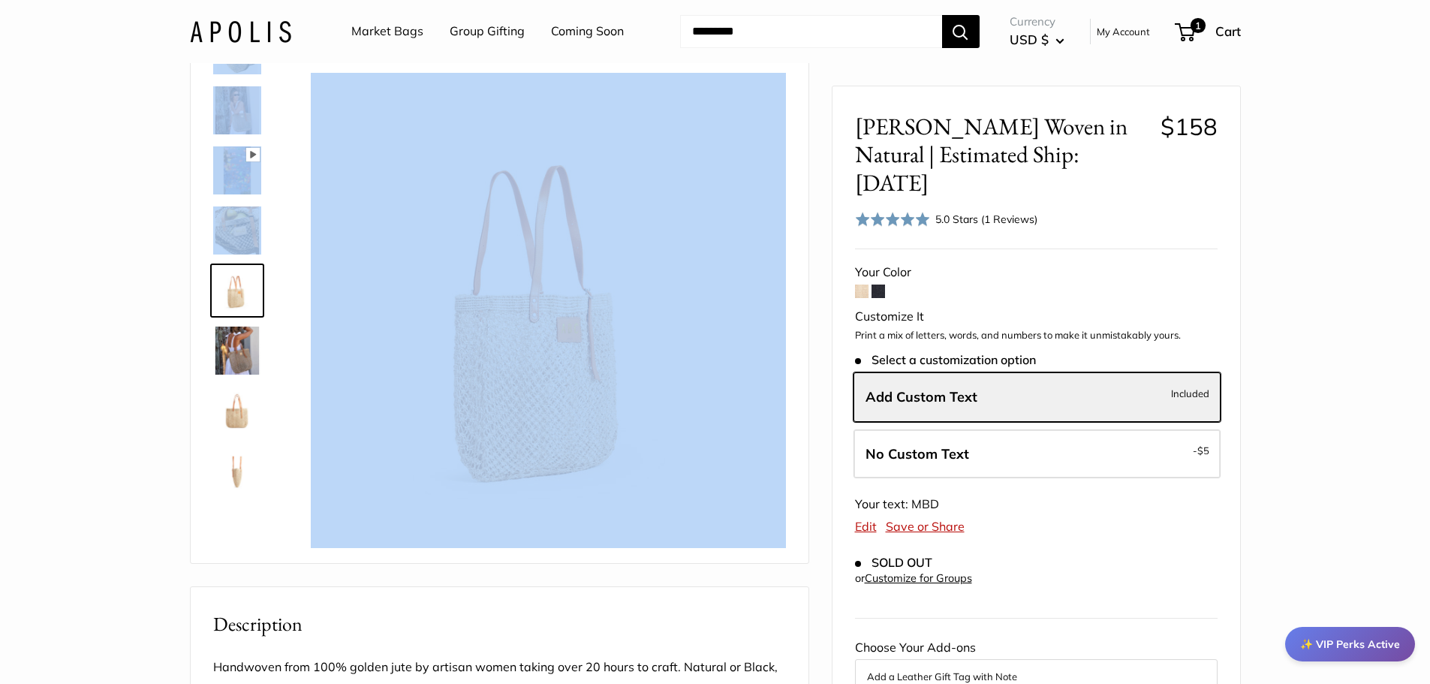
click at [233, 179] on img at bounding box center [237, 170] width 48 height 48
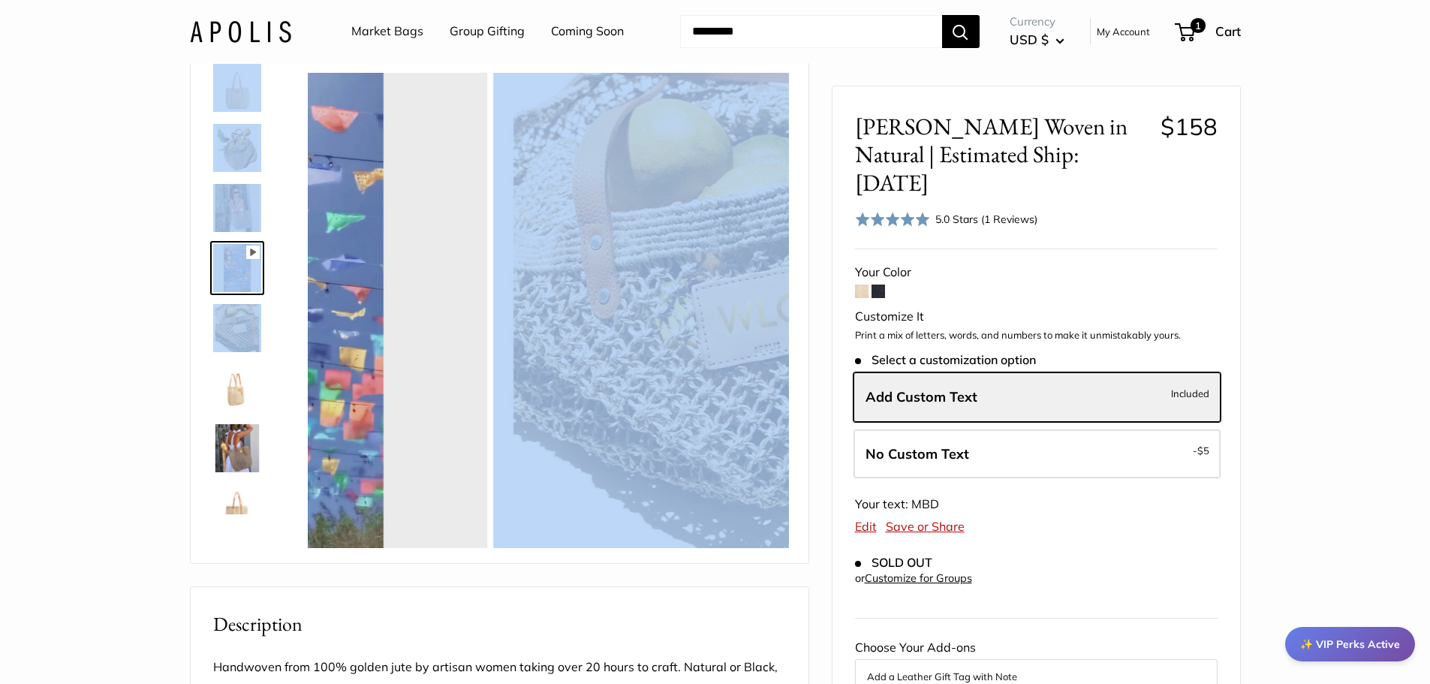
scroll to position [0, 0]
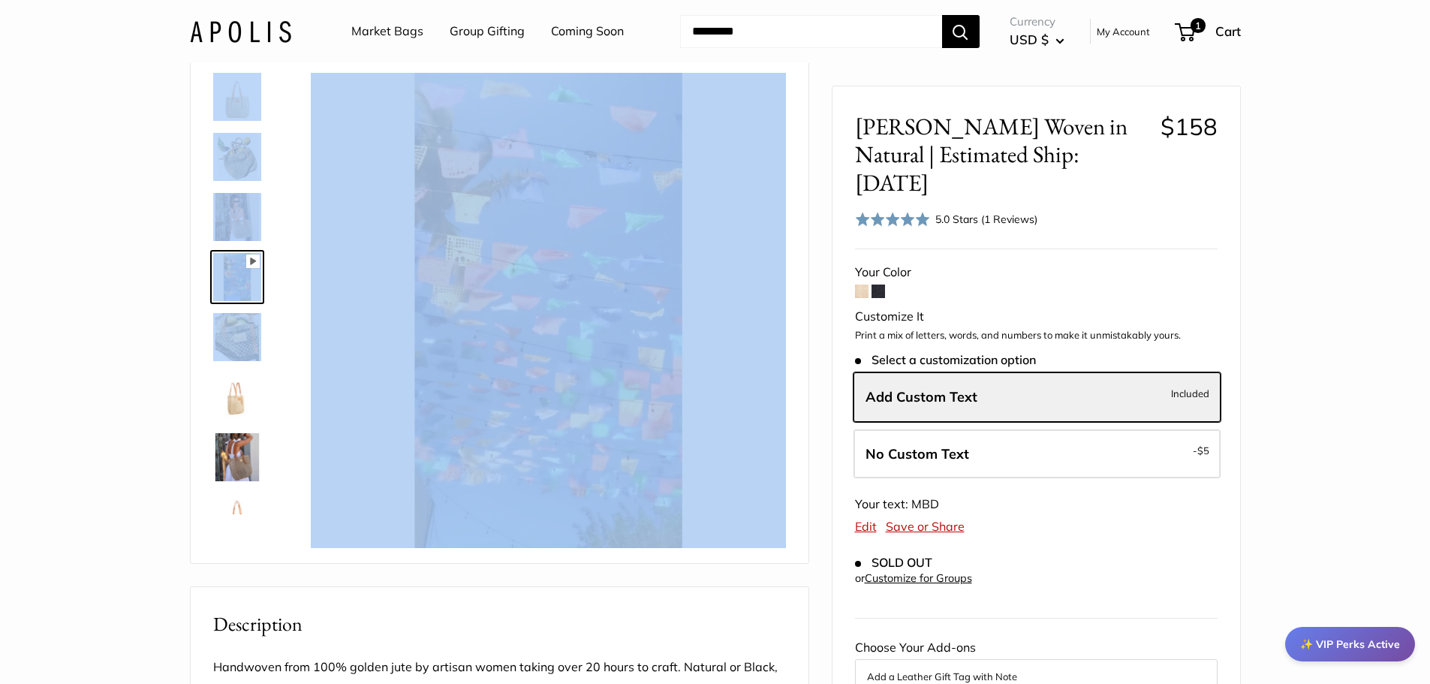
click at [233, 164] on img at bounding box center [237, 157] width 48 height 48
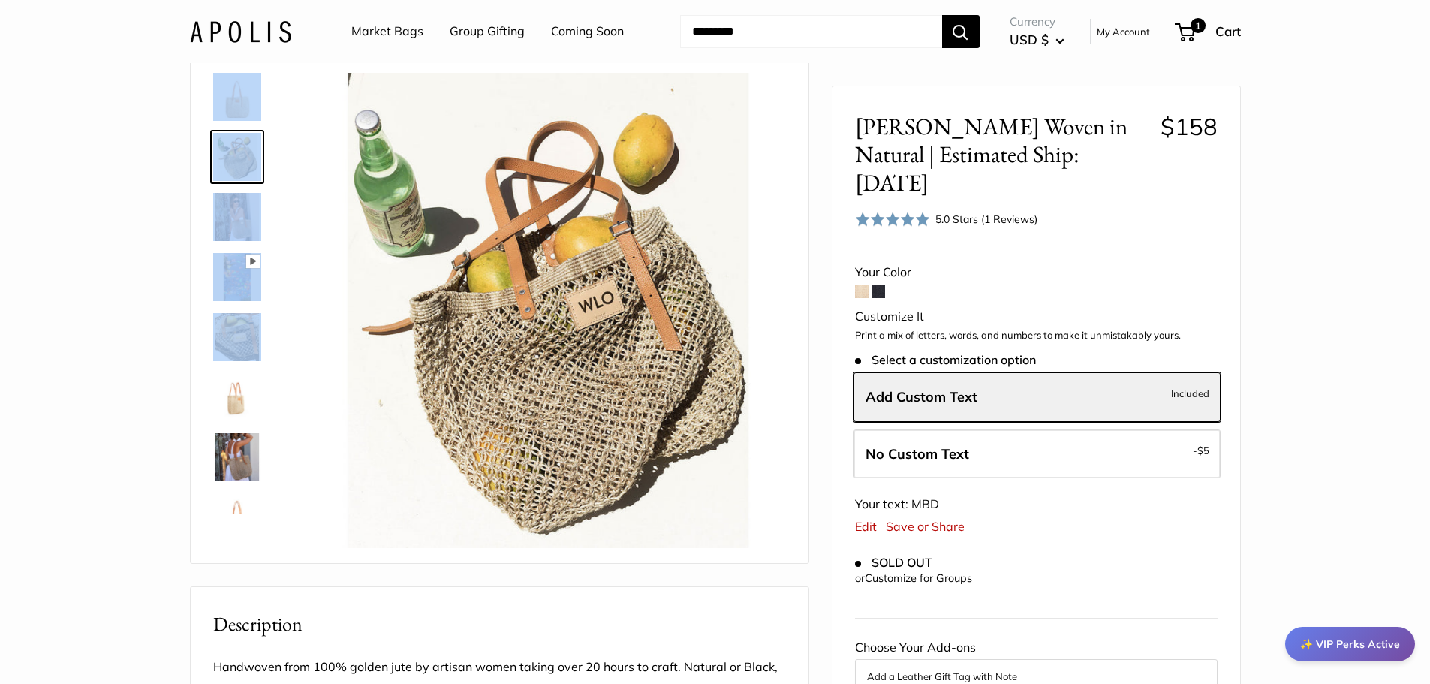
type input "*****"
click at [248, 107] on img at bounding box center [237, 97] width 48 height 48
